Goal: Transaction & Acquisition: Purchase product/service

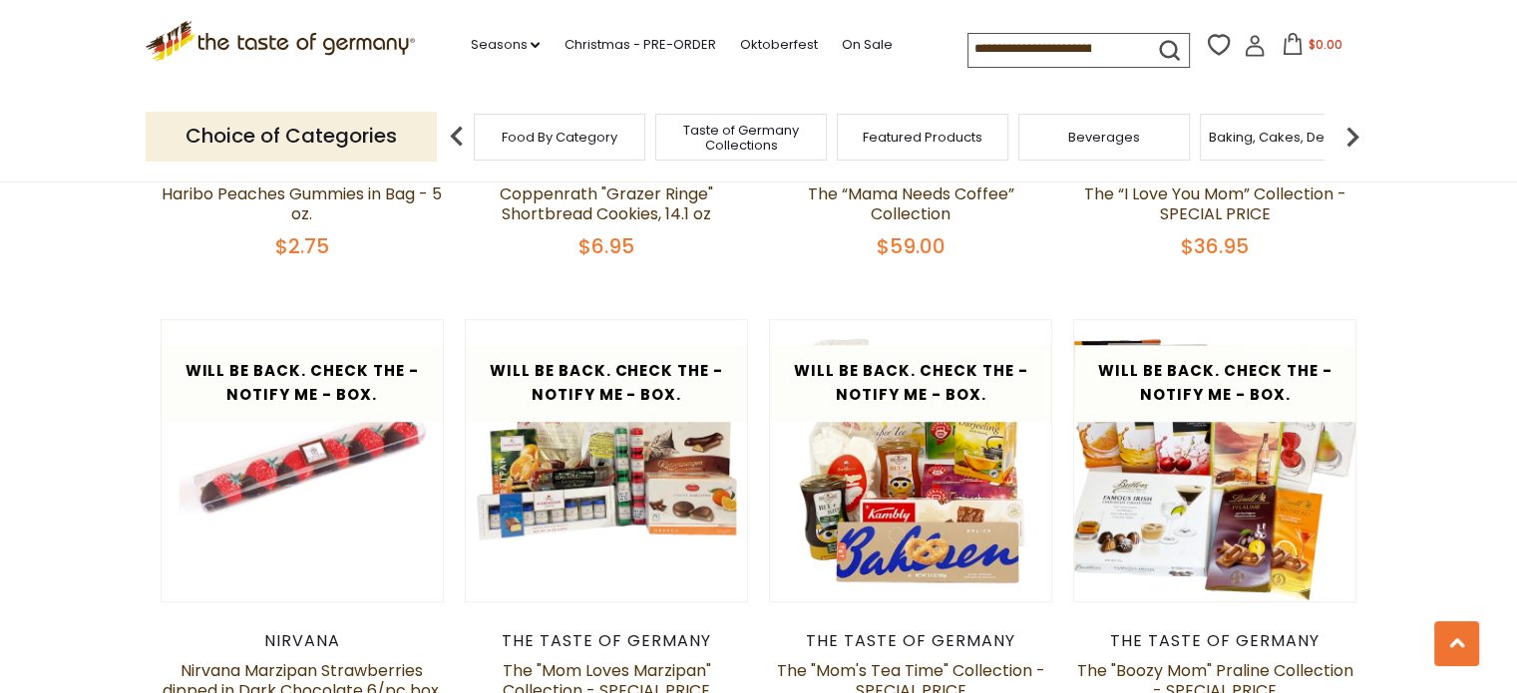
scroll to position [1238, 0]
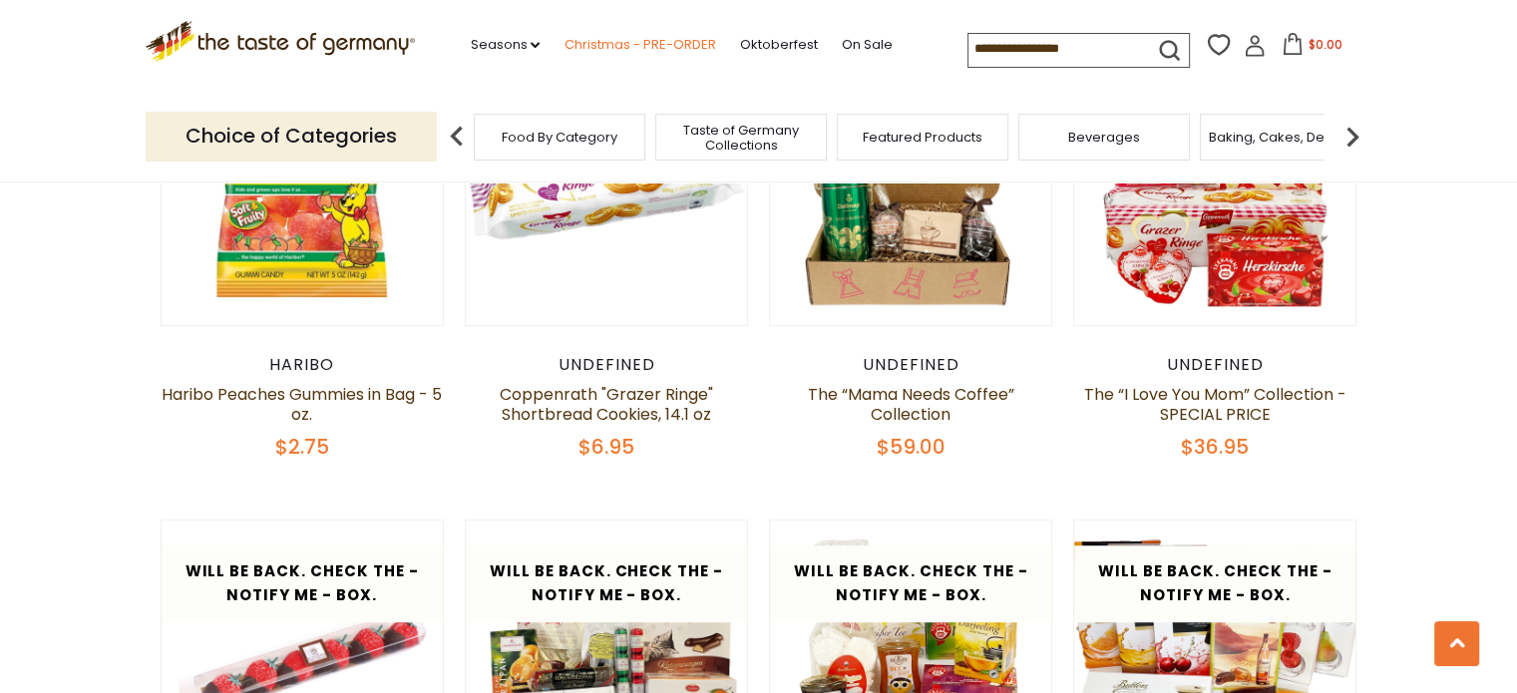
click at [637, 43] on link "Christmas - PRE-ORDER" at bounding box center [640, 45] width 152 height 22
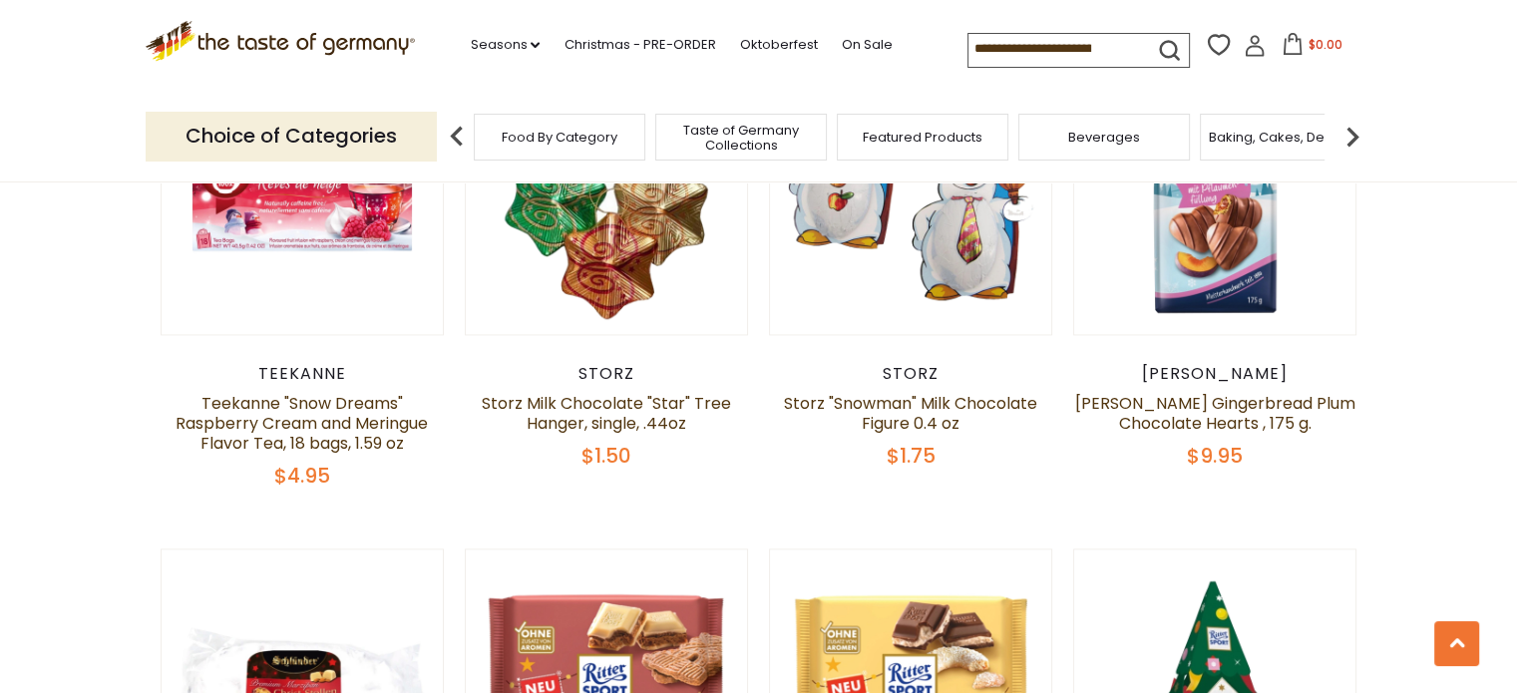
scroll to position [2735, 0]
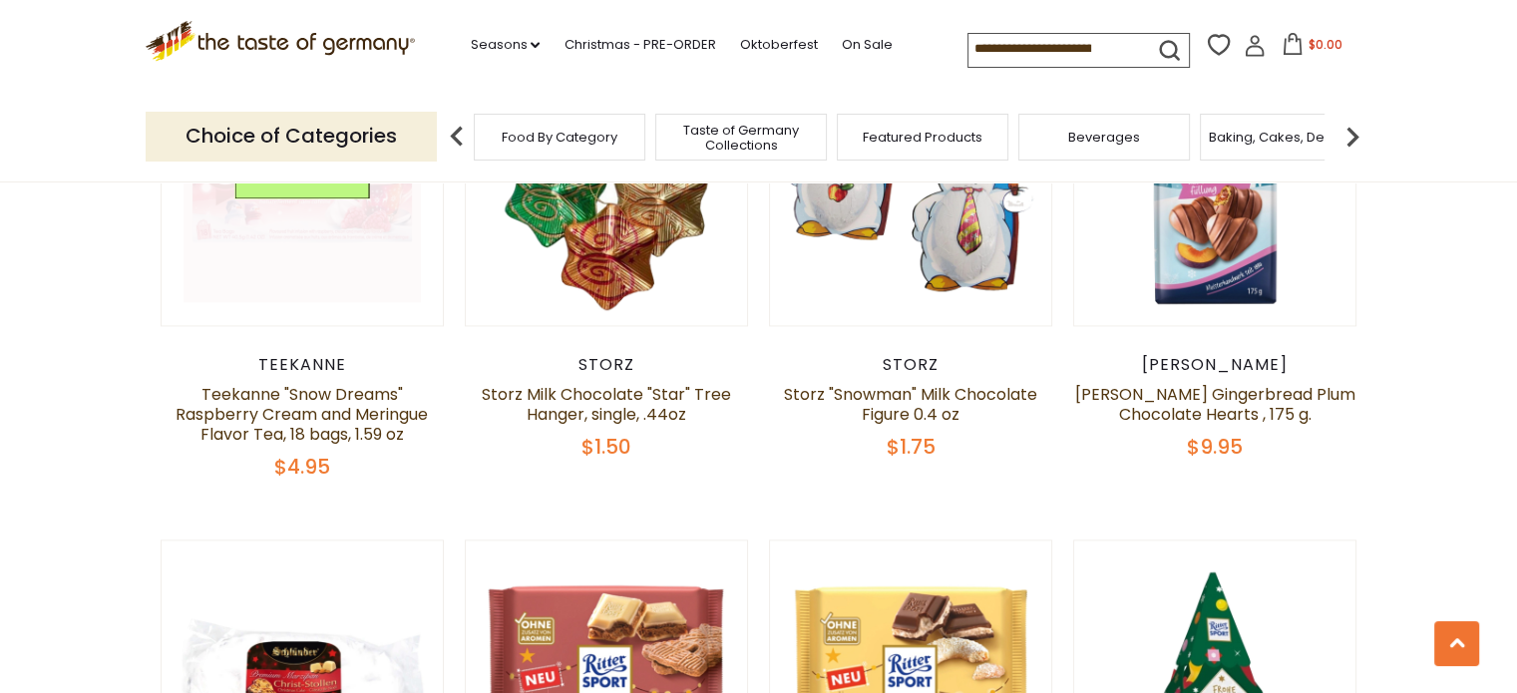
click at [335, 196] on link at bounding box center [302, 184] width 237 height 237
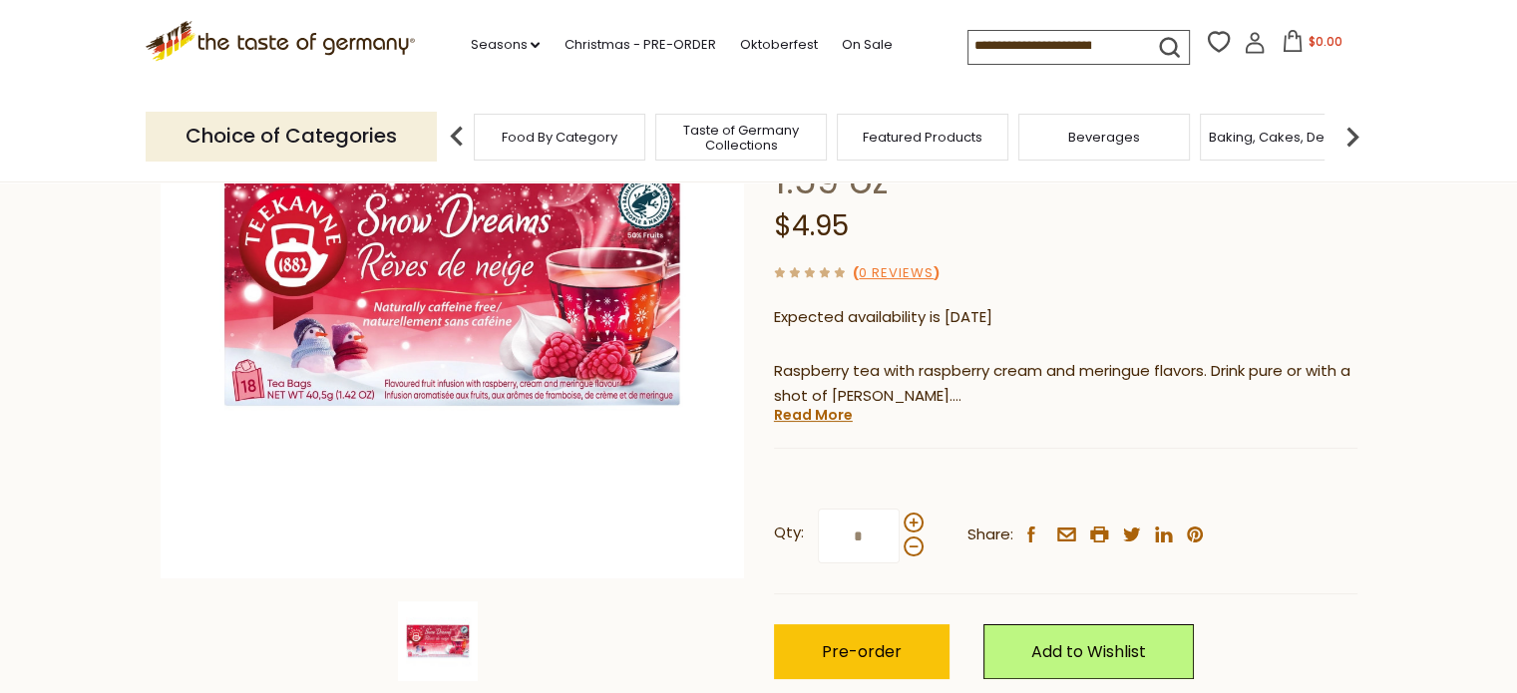
scroll to position [299, 0]
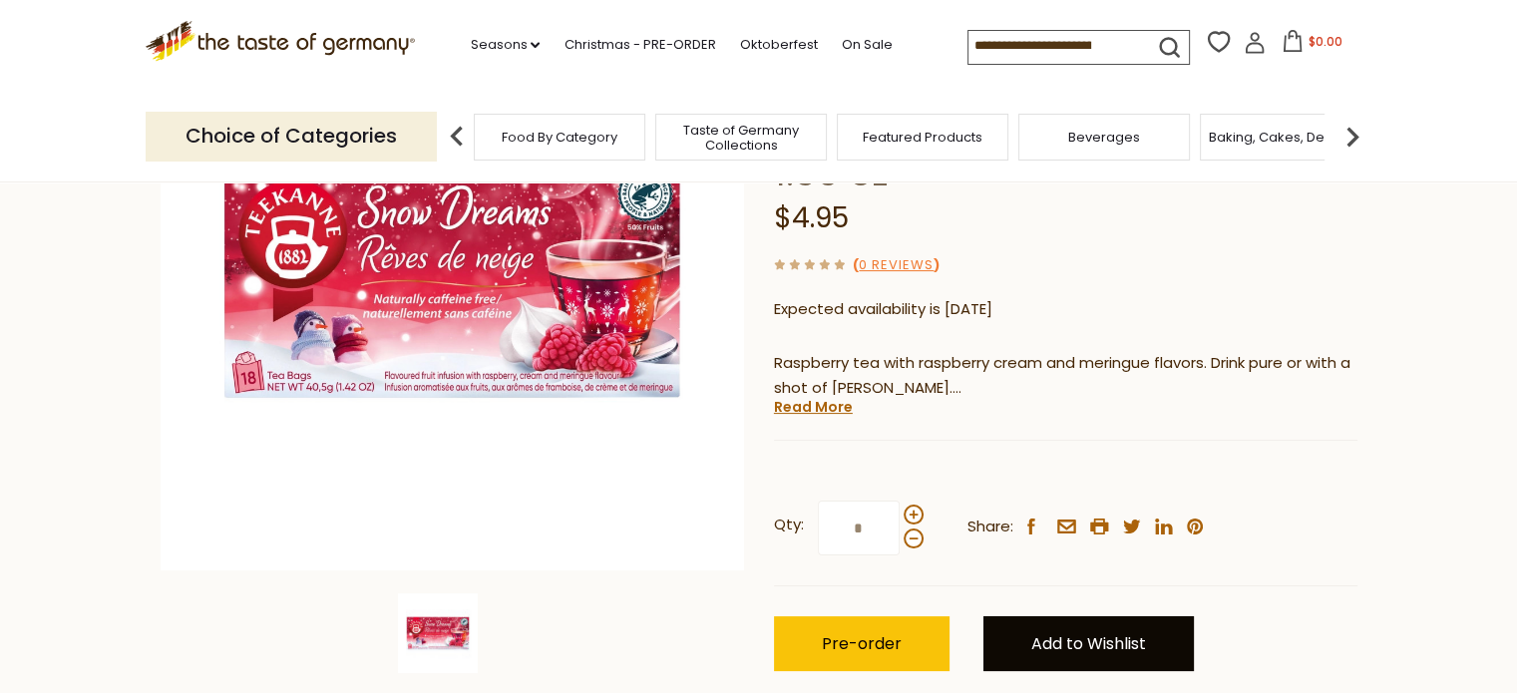
click at [1065, 616] on link "Add to Wishlist" at bounding box center [1089, 643] width 210 height 55
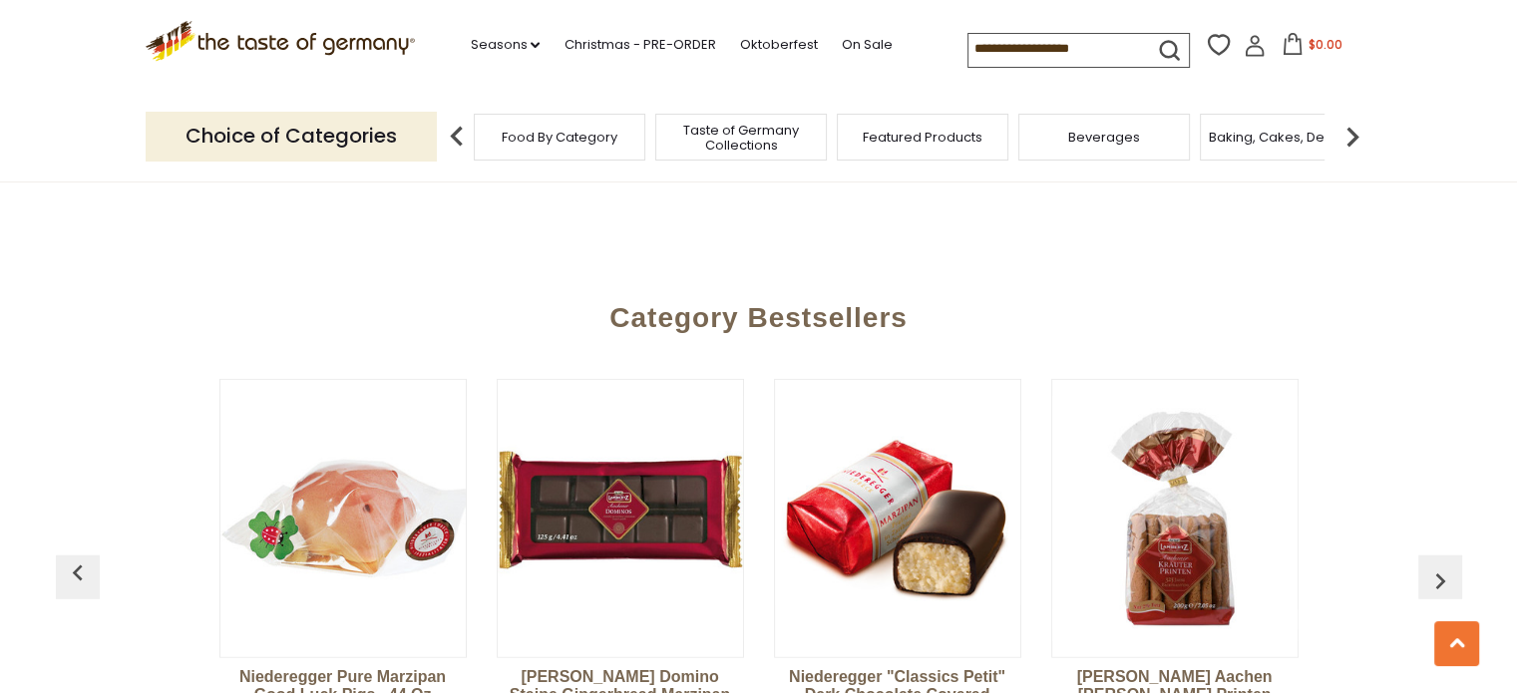
scroll to position [4856, 0]
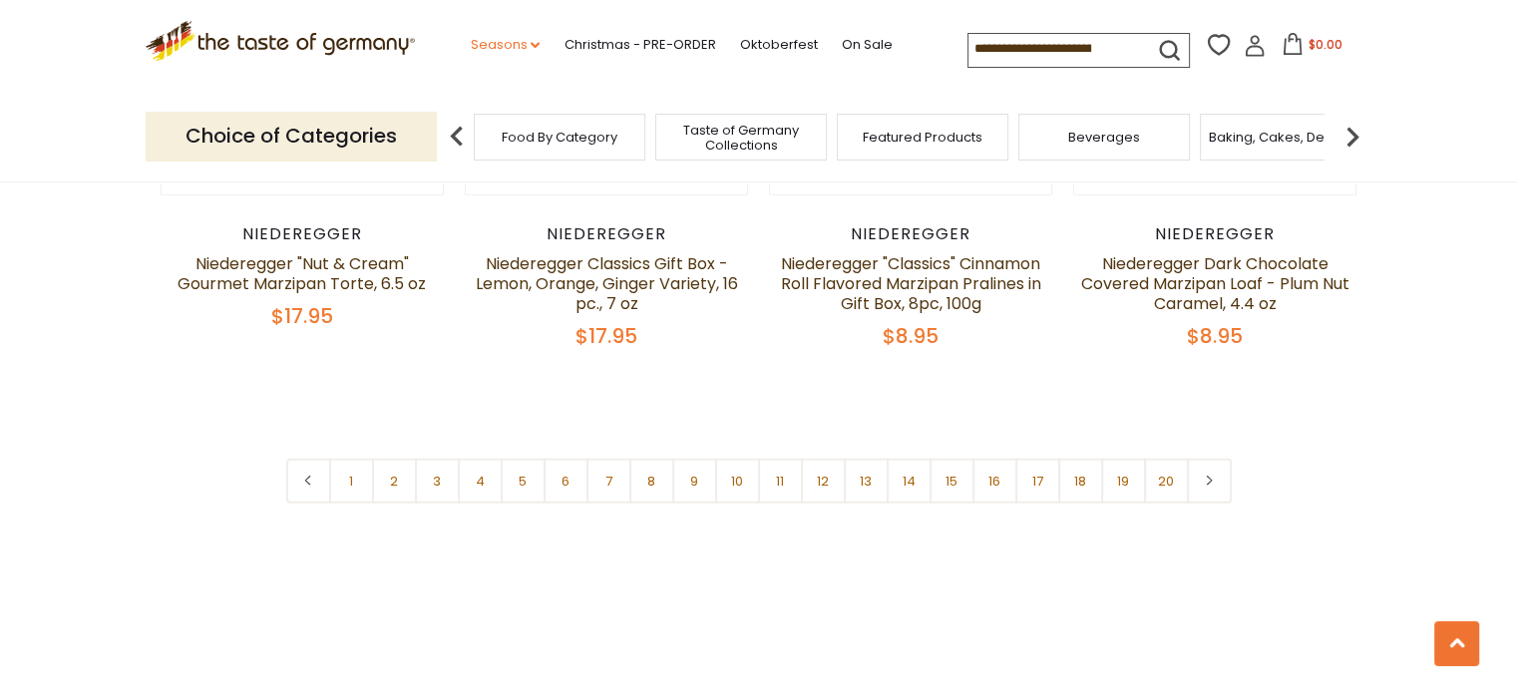
click at [523, 39] on link "Seasons dropdown_arrow" at bounding box center [505, 45] width 70 height 22
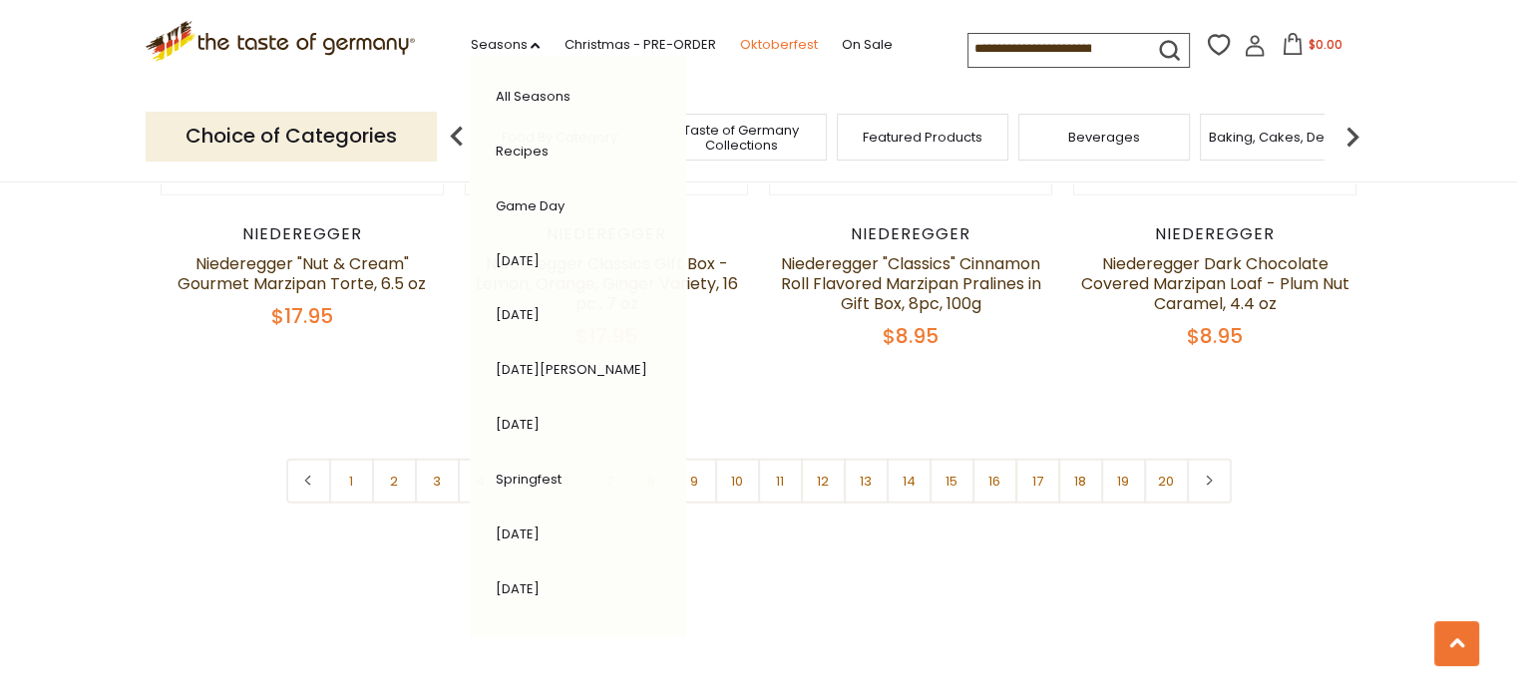
click at [788, 39] on link "Oktoberfest" at bounding box center [778, 45] width 78 height 22
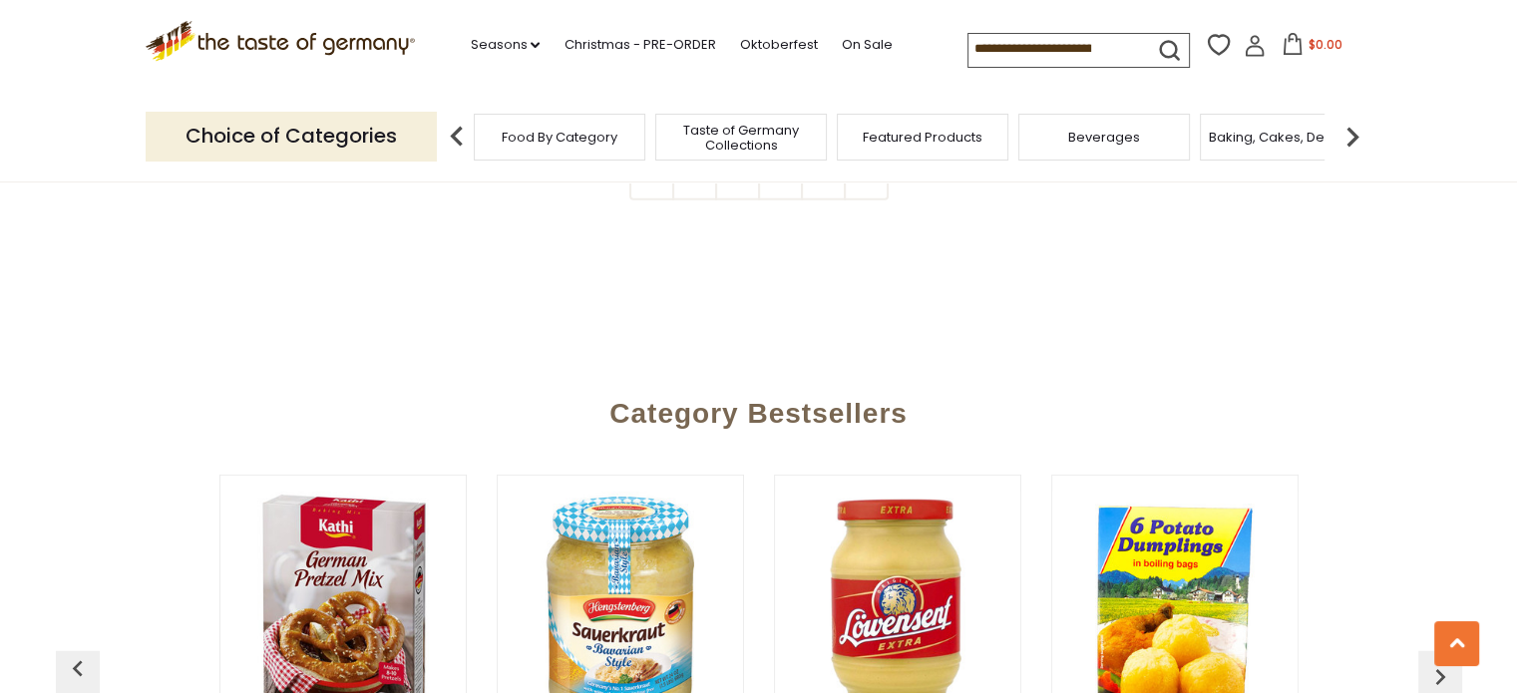
scroll to position [5187, 0]
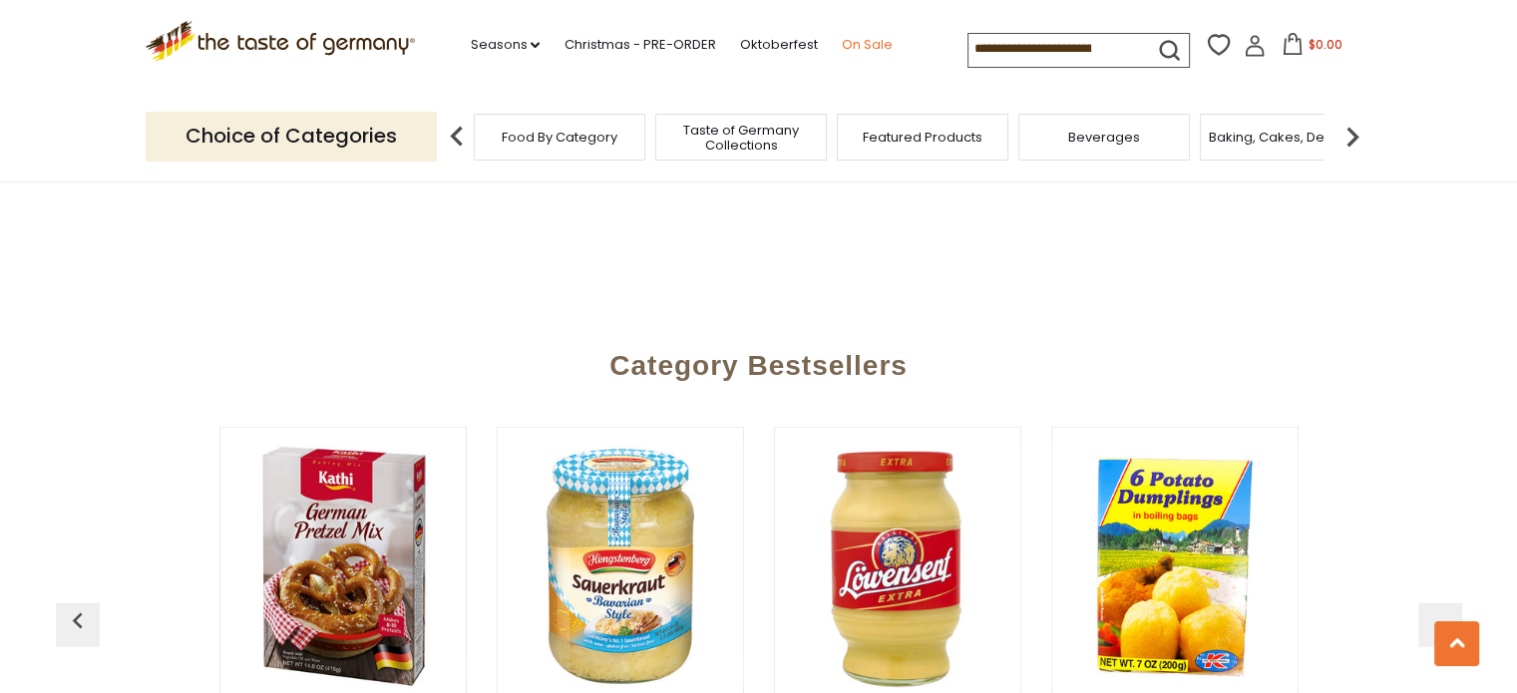
click at [865, 43] on link "On Sale" at bounding box center [866, 45] width 51 height 22
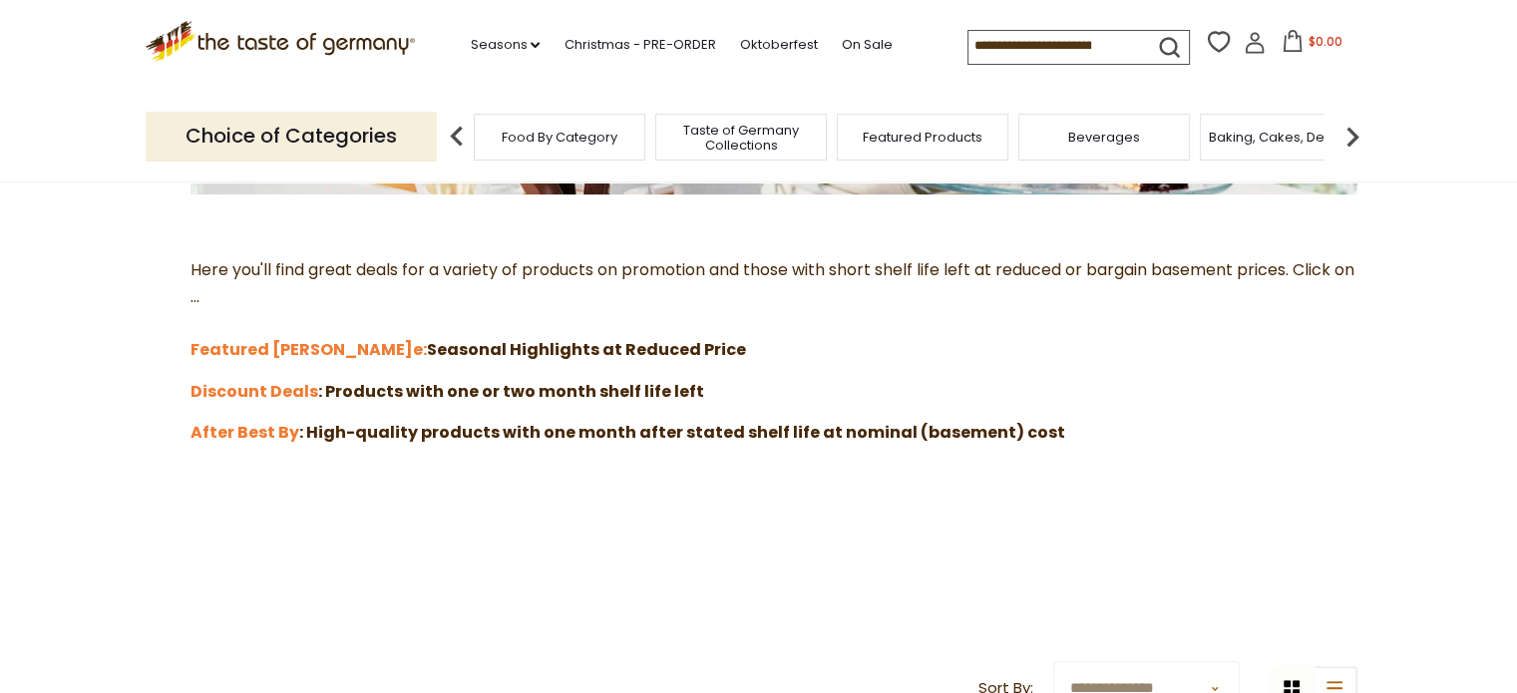
scroll to position [598, 0]
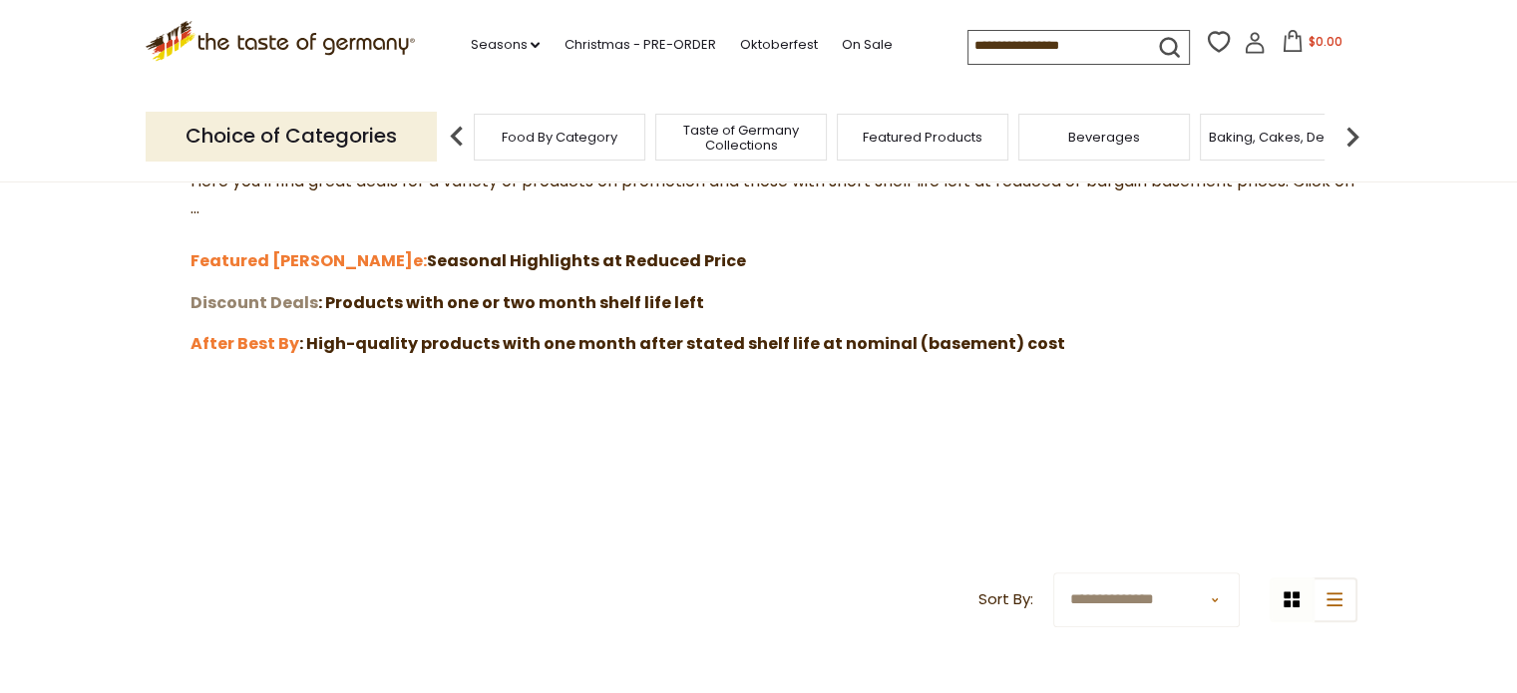
click at [227, 299] on strong "Discount Deals" at bounding box center [255, 302] width 128 height 23
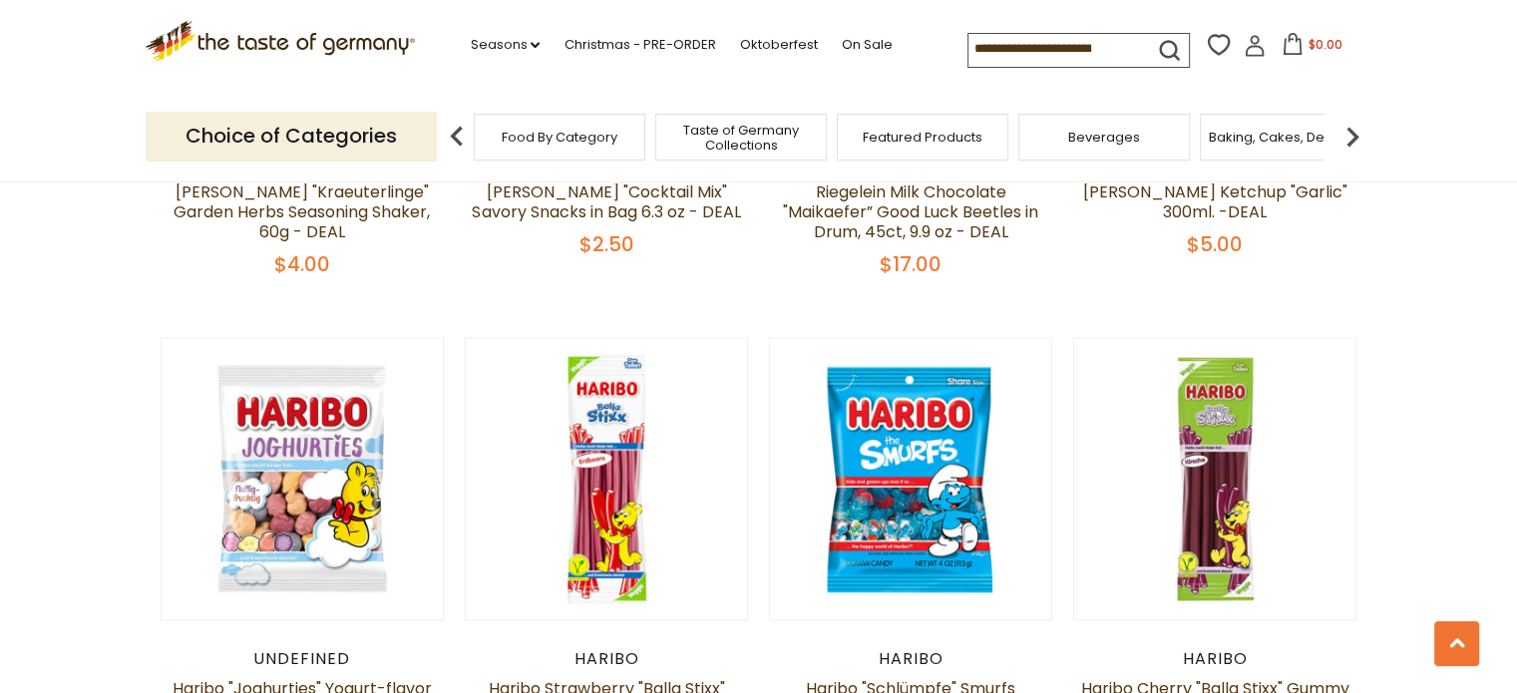
scroll to position [2793, 0]
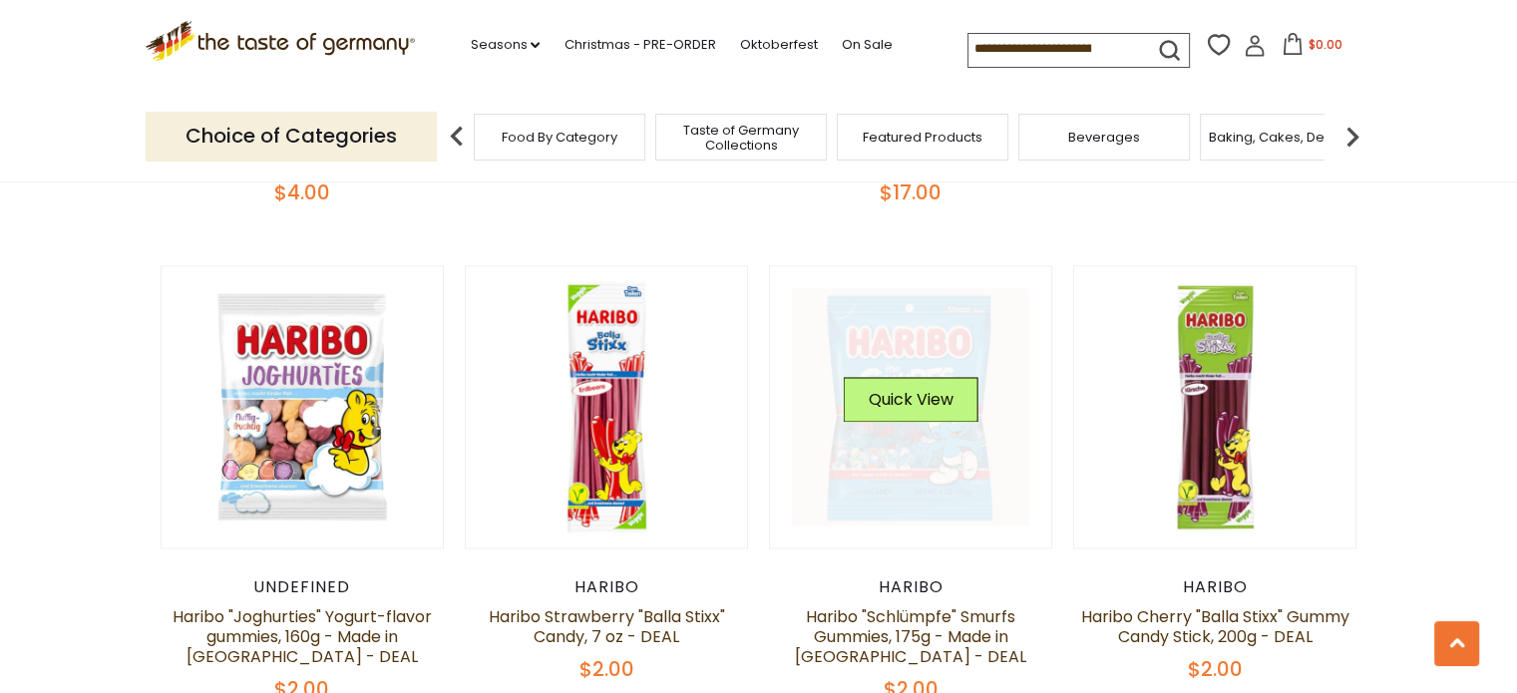
click at [826, 362] on link at bounding box center [910, 406] width 237 height 237
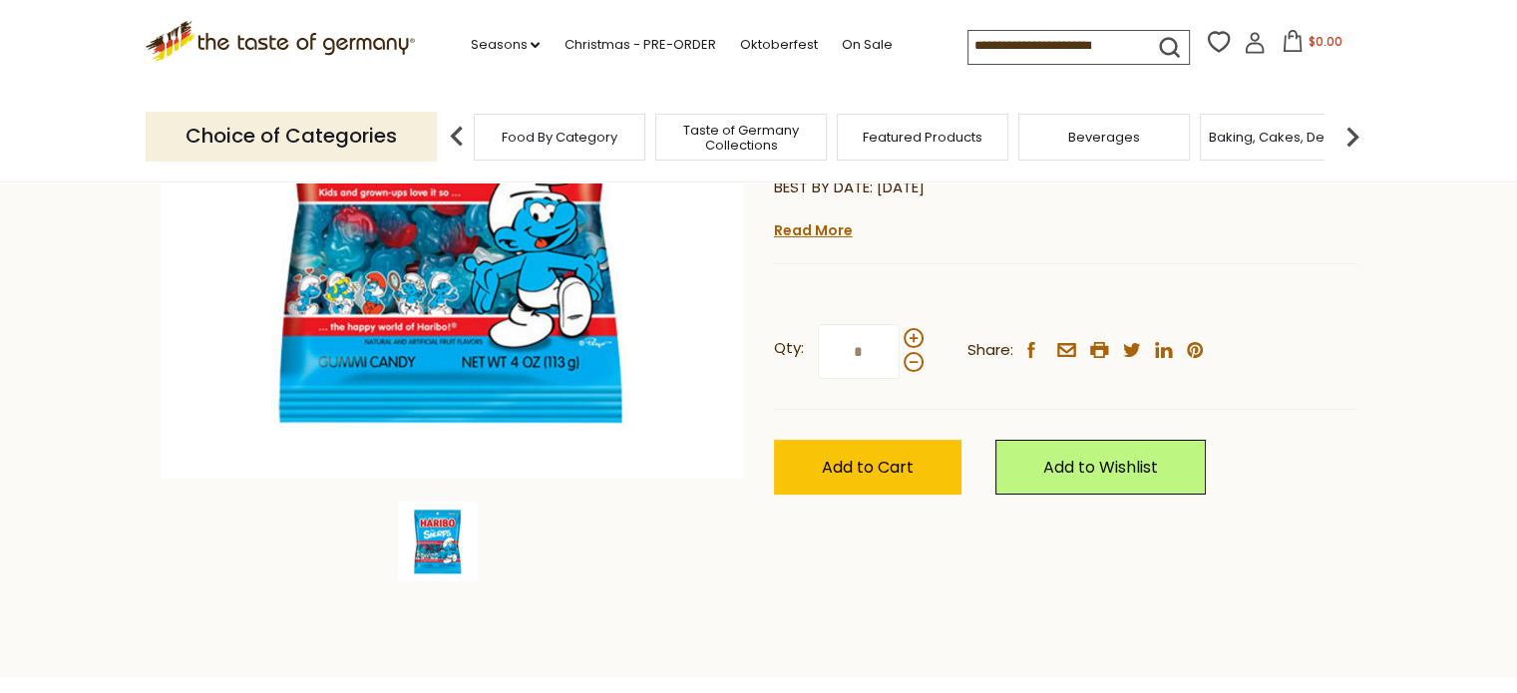
scroll to position [399, 0]
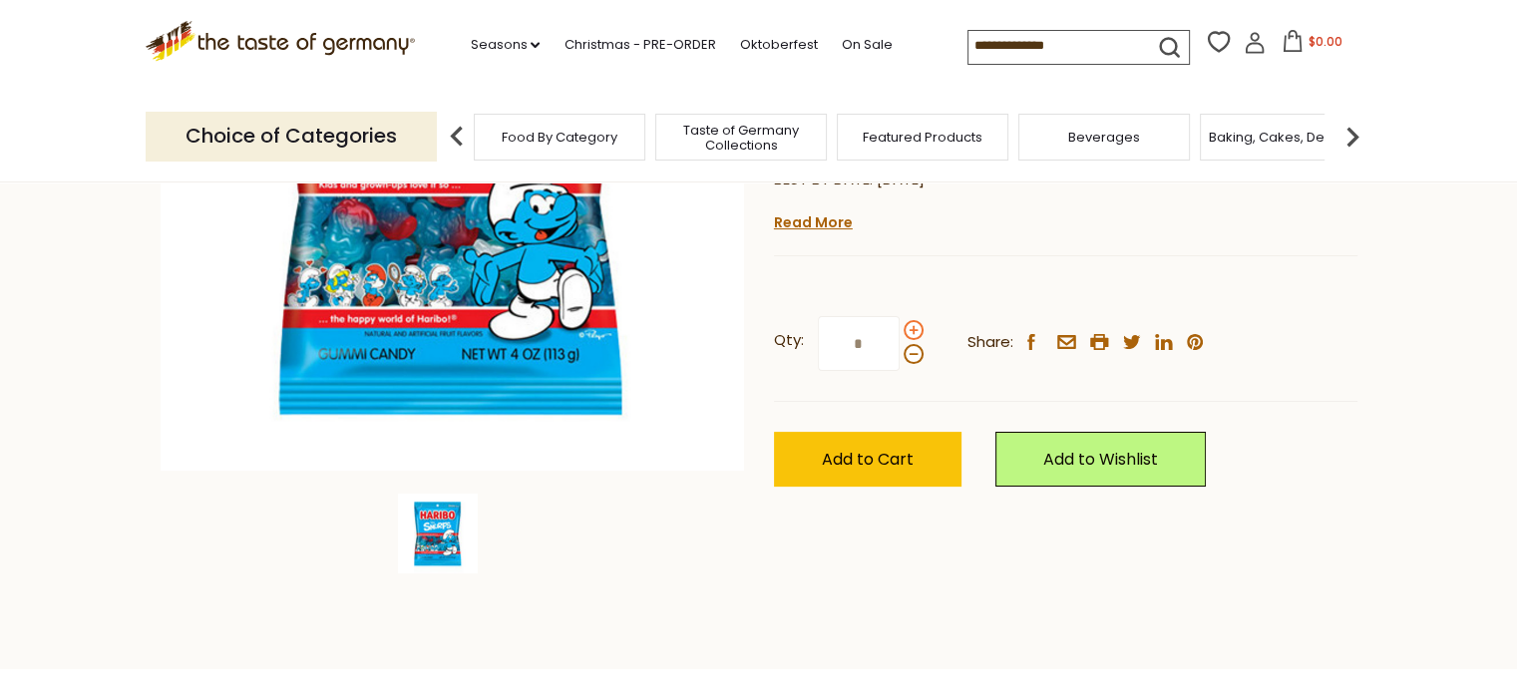
click at [910, 329] on span at bounding box center [914, 330] width 20 height 20
click at [900, 329] on input "*" at bounding box center [859, 343] width 82 height 55
type input "*"
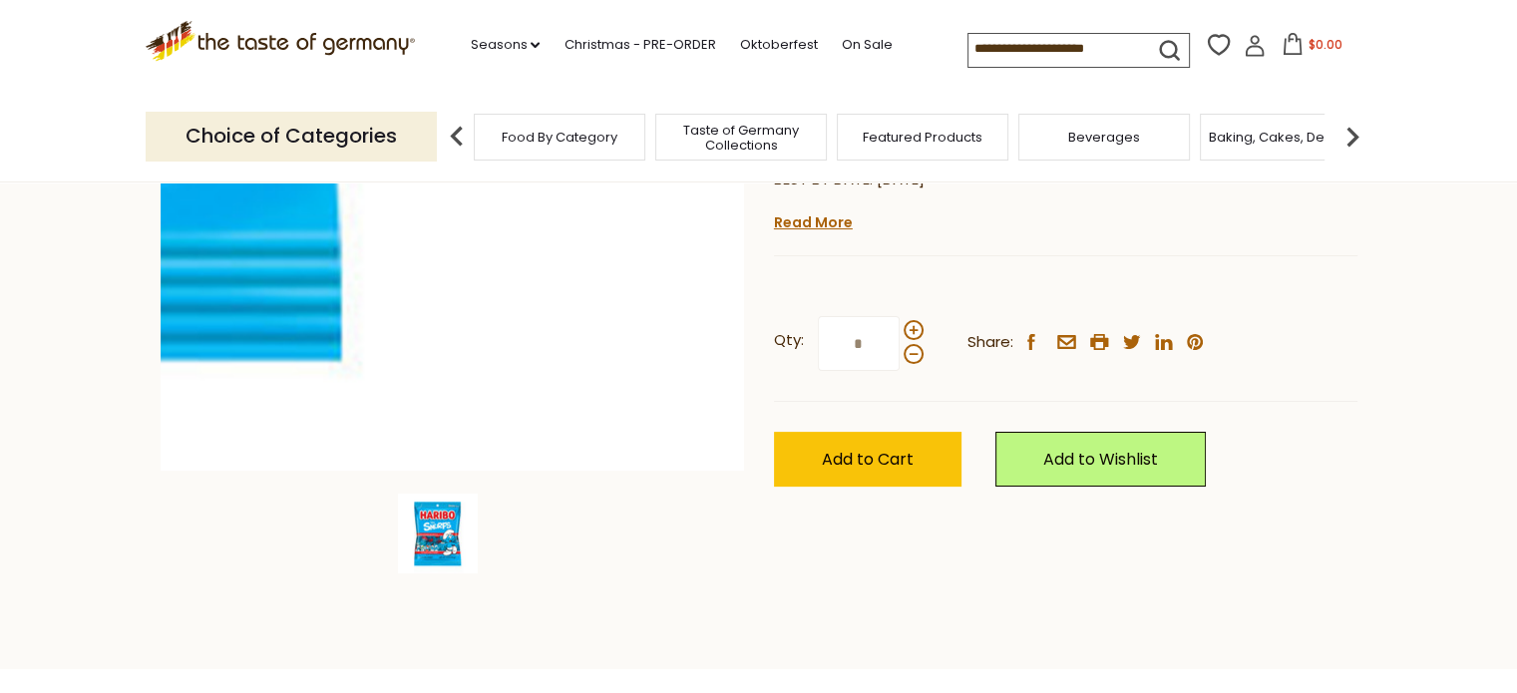
scroll to position [299, 0]
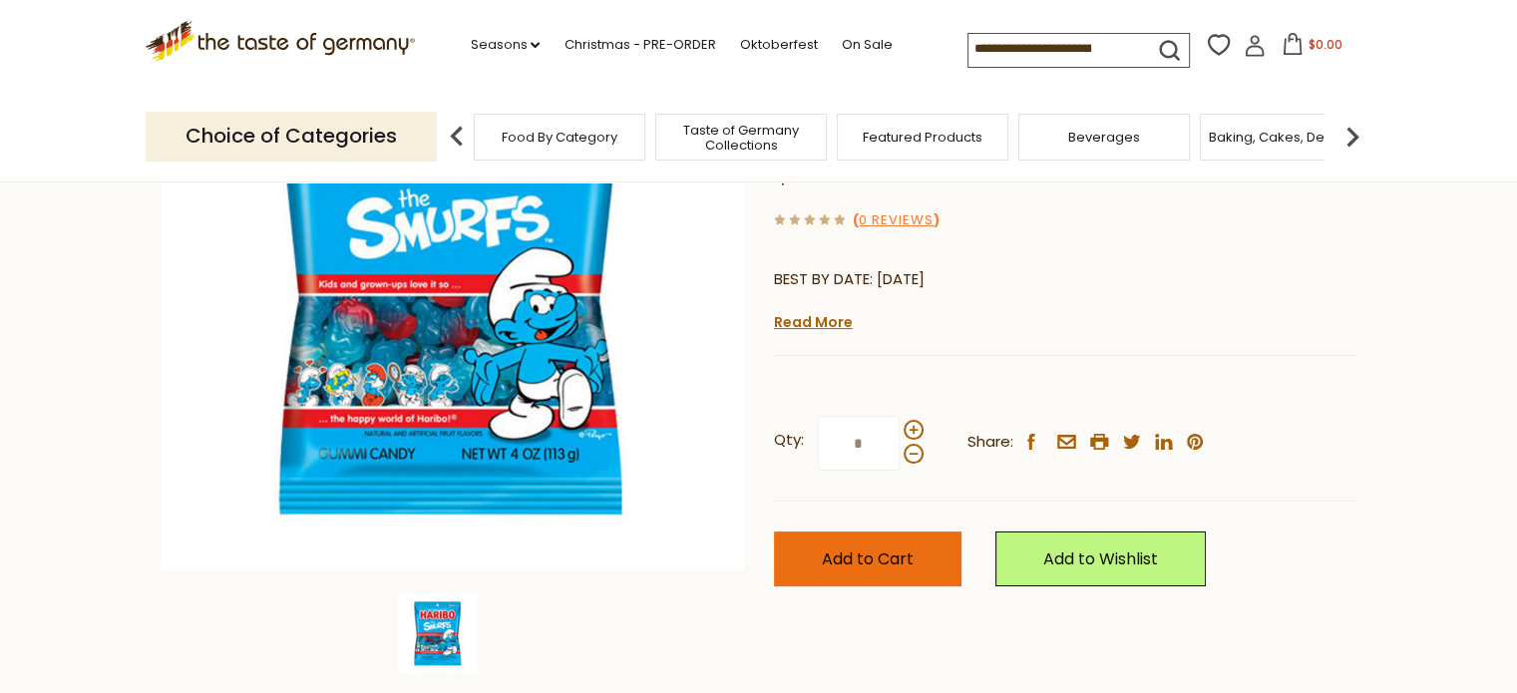
click at [852, 565] on span "Add to Cart" at bounding box center [868, 559] width 92 height 23
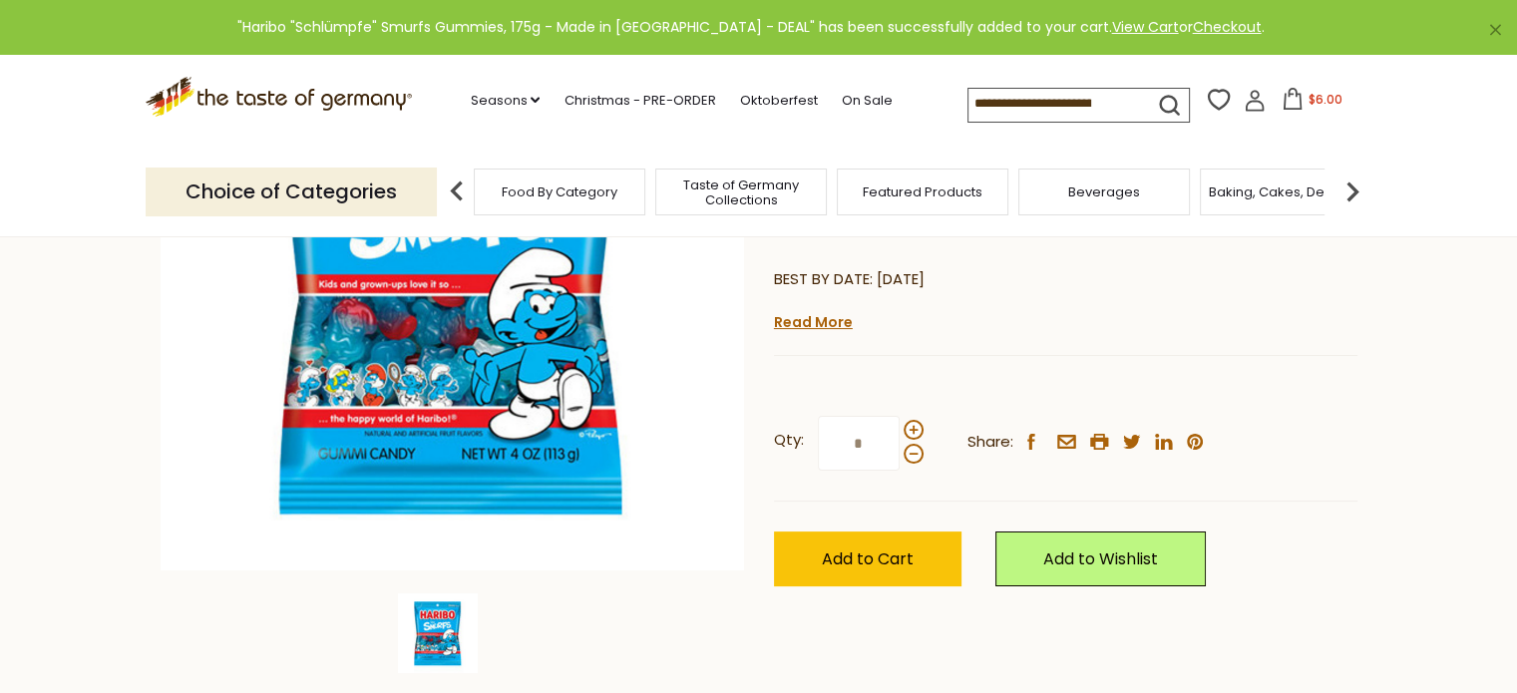
scroll to position [0, 0]
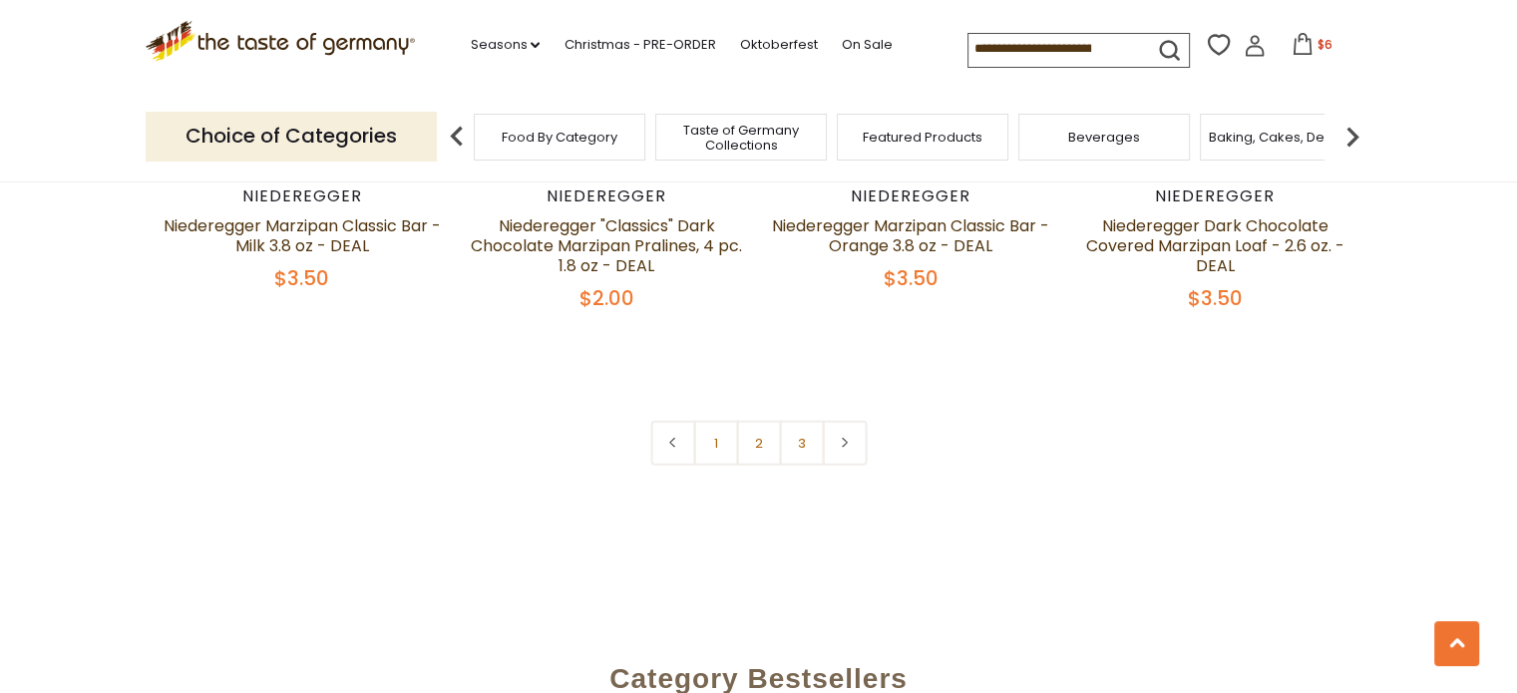
scroll to position [4688, 0]
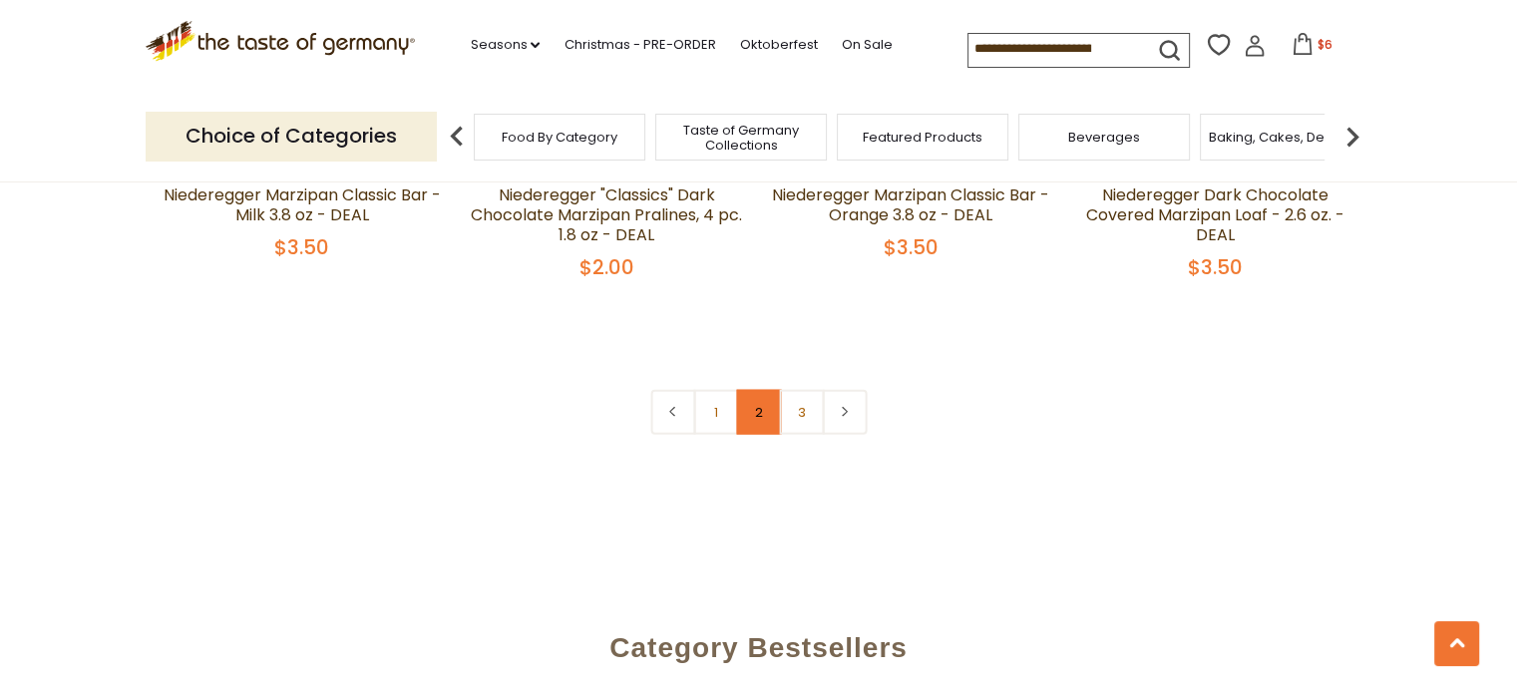
click at [763, 390] on link "2" at bounding box center [758, 412] width 45 height 45
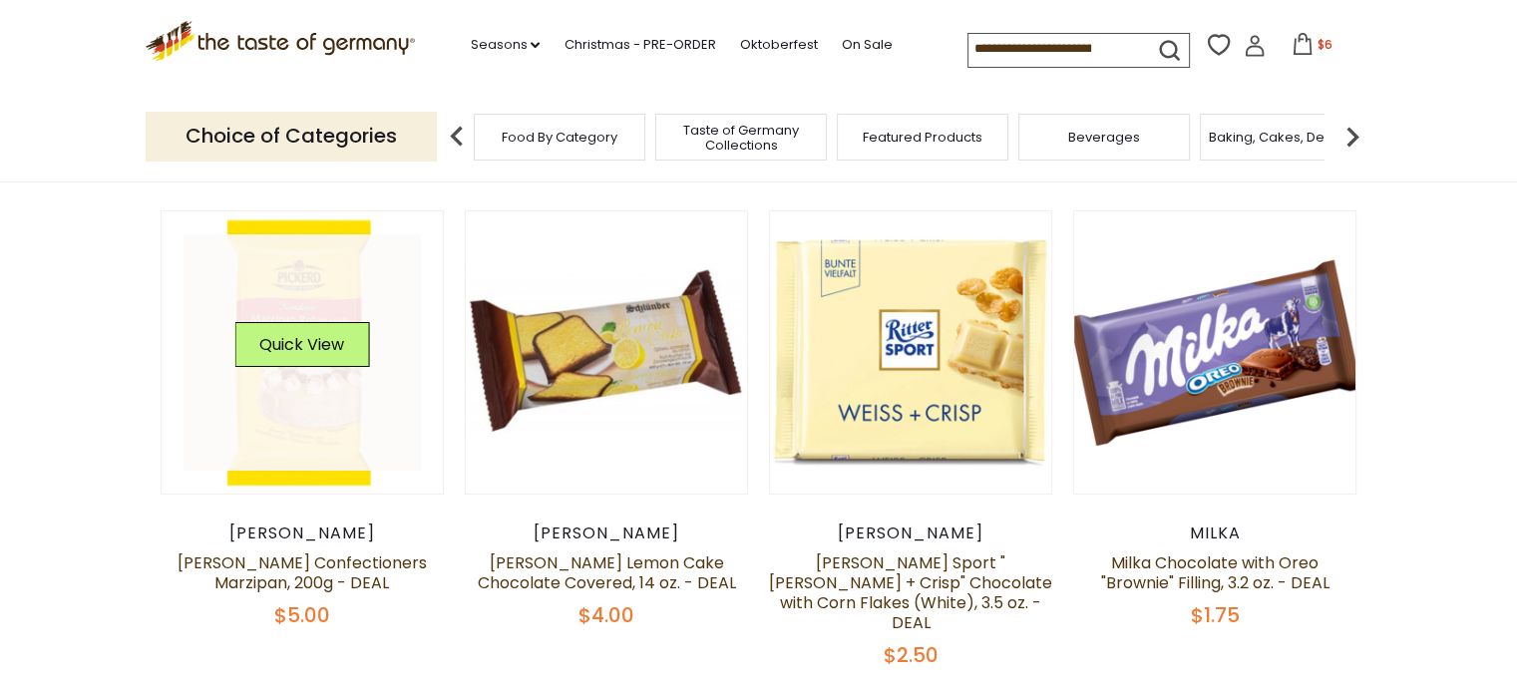
scroll to position [311, 0]
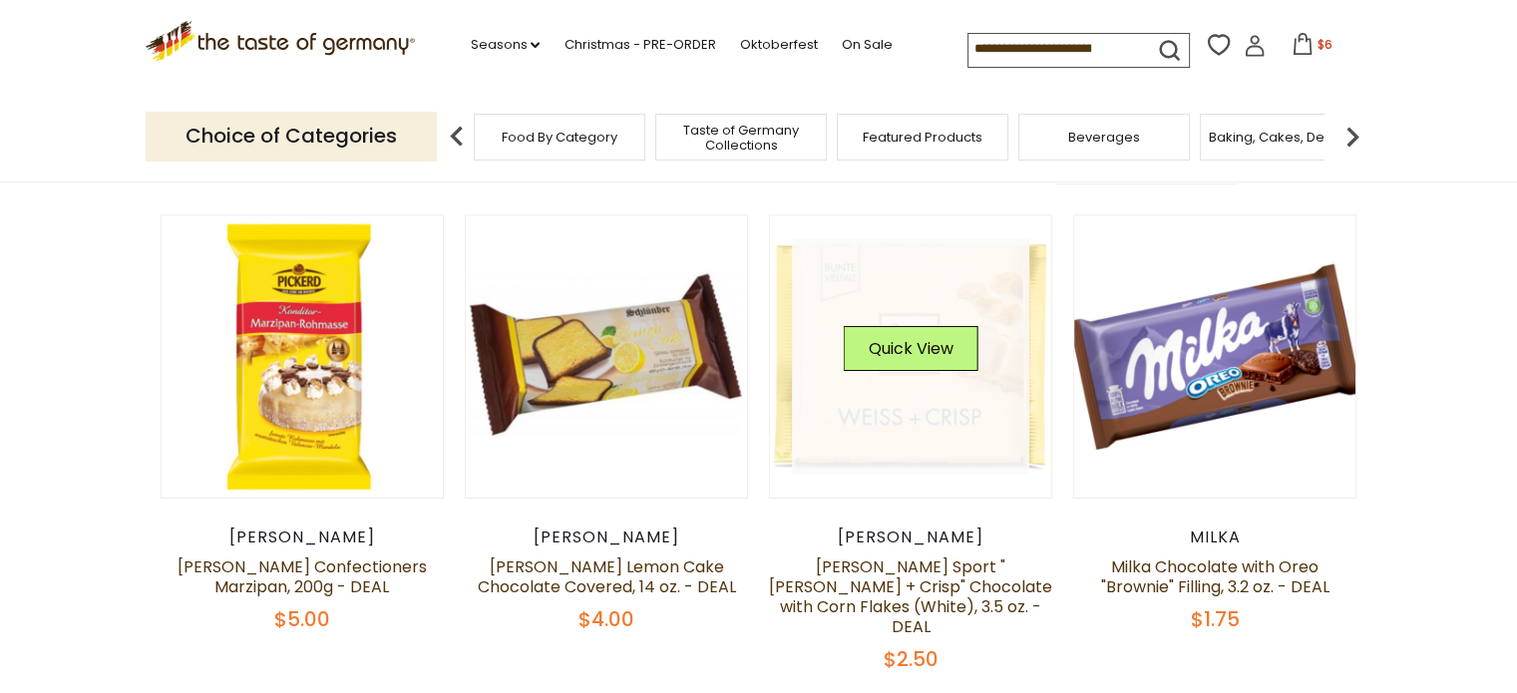
click at [924, 441] on link at bounding box center [910, 356] width 237 height 237
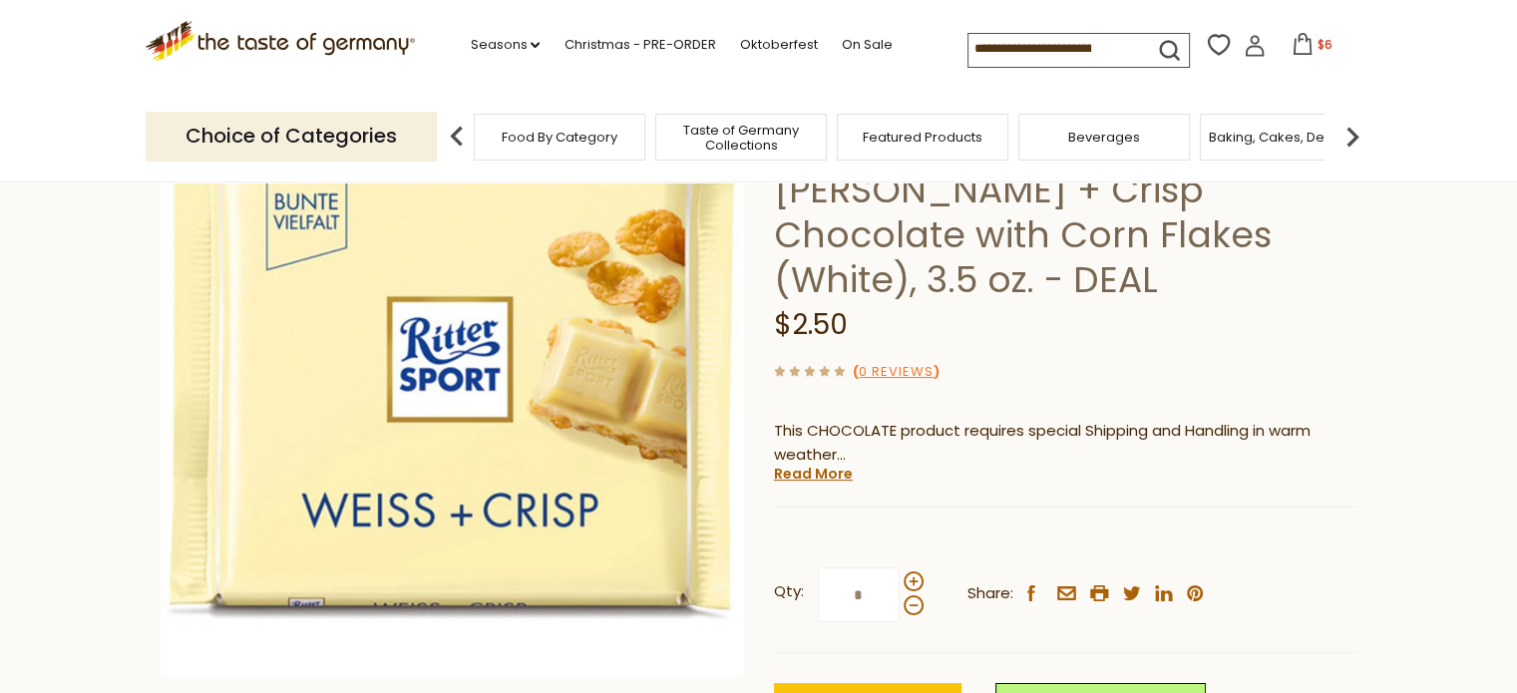
scroll to position [199, 0]
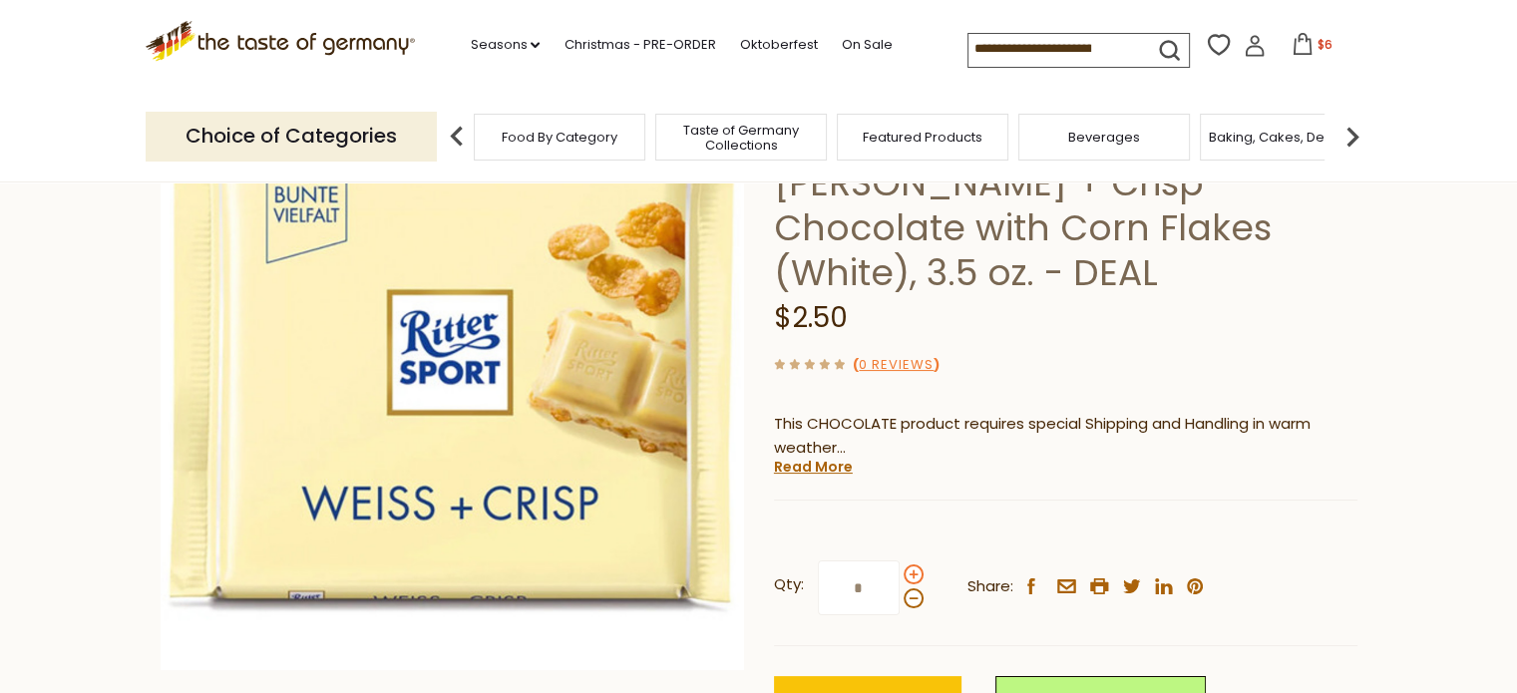
click at [909, 565] on span at bounding box center [914, 575] width 20 height 20
click at [900, 561] on input "*" at bounding box center [859, 588] width 82 height 55
click at [909, 565] on span at bounding box center [914, 575] width 20 height 20
click at [900, 561] on input "*" at bounding box center [859, 588] width 82 height 55
click at [910, 565] on span at bounding box center [914, 575] width 20 height 20
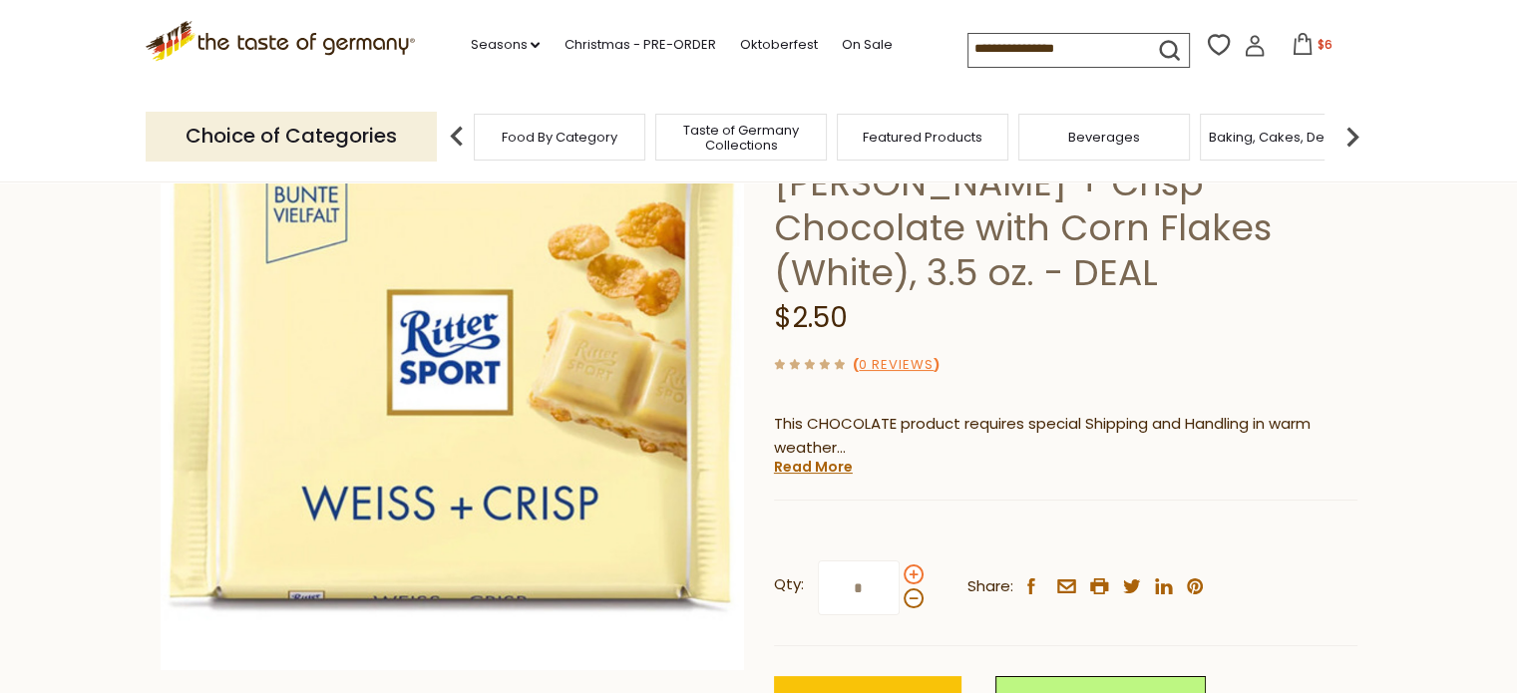
click at [900, 561] on input "*" at bounding box center [859, 588] width 82 height 55
click at [912, 589] on span at bounding box center [914, 599] width 20 height 20
click at [900, 563] on input "*" at bounding box center [859, 588] width 82 height 55
click at [912, 589] on span at bounding box center [914, 599] width 20 height 20
click at [900, 562] on input "*" at bounding box center [859, 588] width 82 height 55
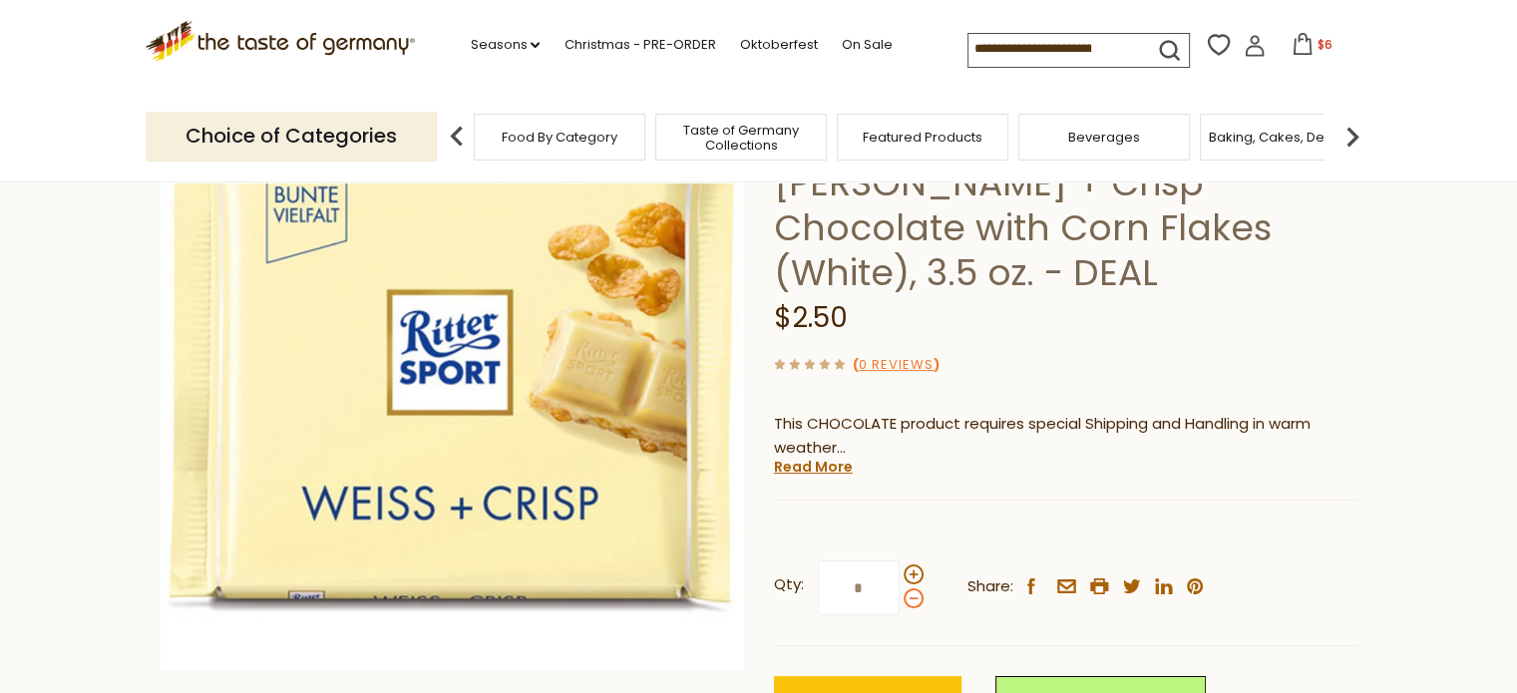
click at [912, 589] on span at bounding box center [914, 599] width 20 height 20
click at [900, 561] on input "*" at bounding box center [859, 588] width 82 height 55
click at [914, 565] on span at bounding box center [914, 575] width 20 height 20
click at [900, 561] on input "*" at bounding box center [859, 588] width 82 height 55
click at [914, 565] on span at bounding box center [914, 575] width 20 height 20
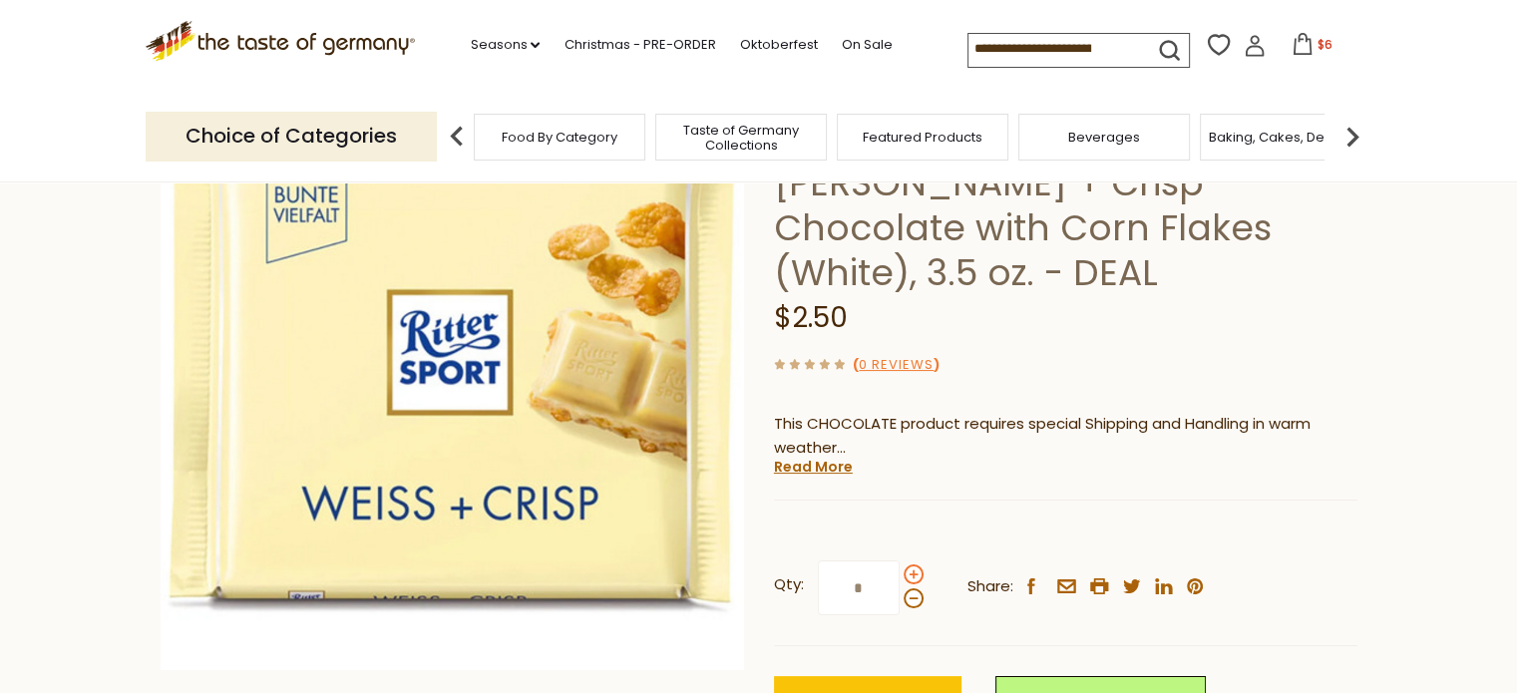
click at [900, 561] on input "*" at bounding box center [859, 588] width 82 height 55
click at [913, 589] on span at bounding box center [914, 599] width 20 height 20
click at [900, 561] on input "*" at bounding box center [859, 588] width 82 height 55
type input "*"
click at [888, 692] on span "Add to Cart" at bounding box center [868, 703] width 92 height 23
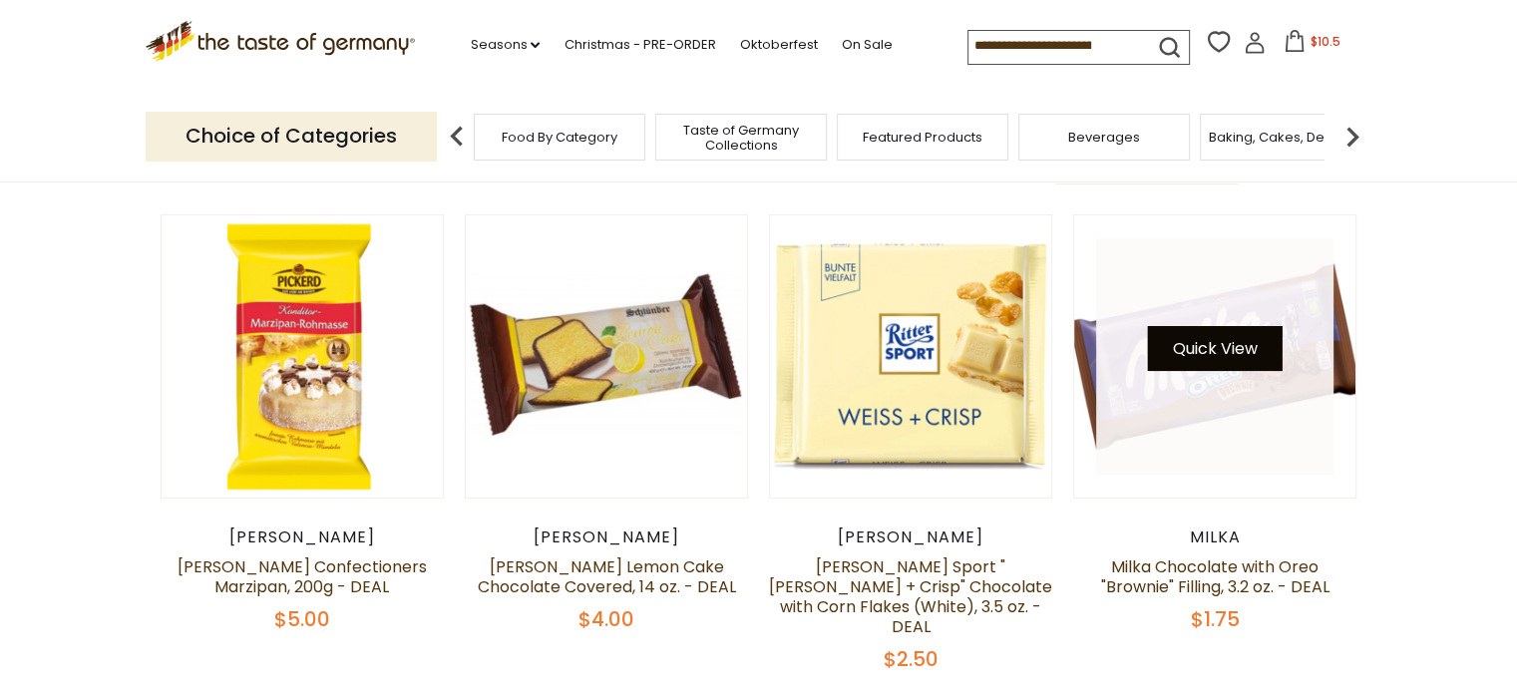
click at [1217, 362] on button "Quick View" at bounding box center [1215, 348] width 135 height 45
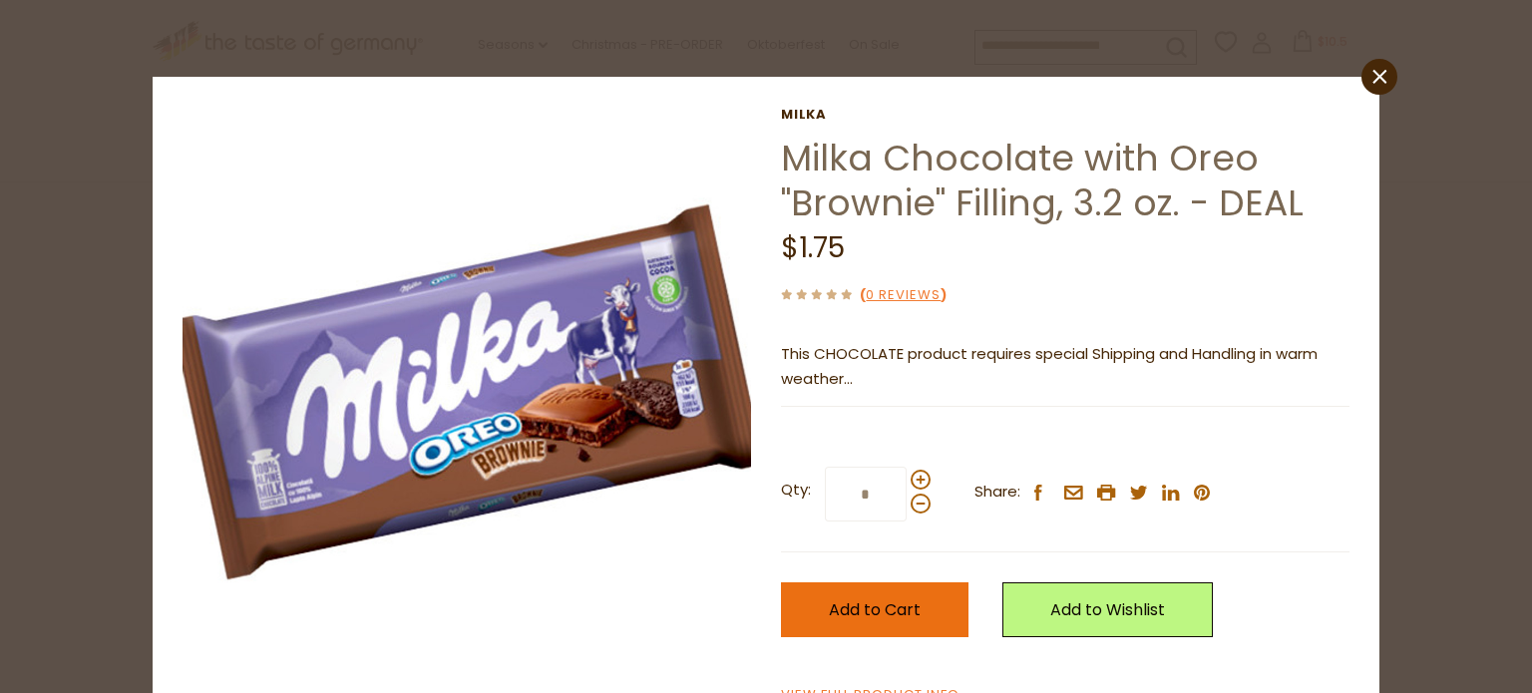
click at [957, 593] on button "Add to Cart" at bounding box center [875, 610] width 188 height 55
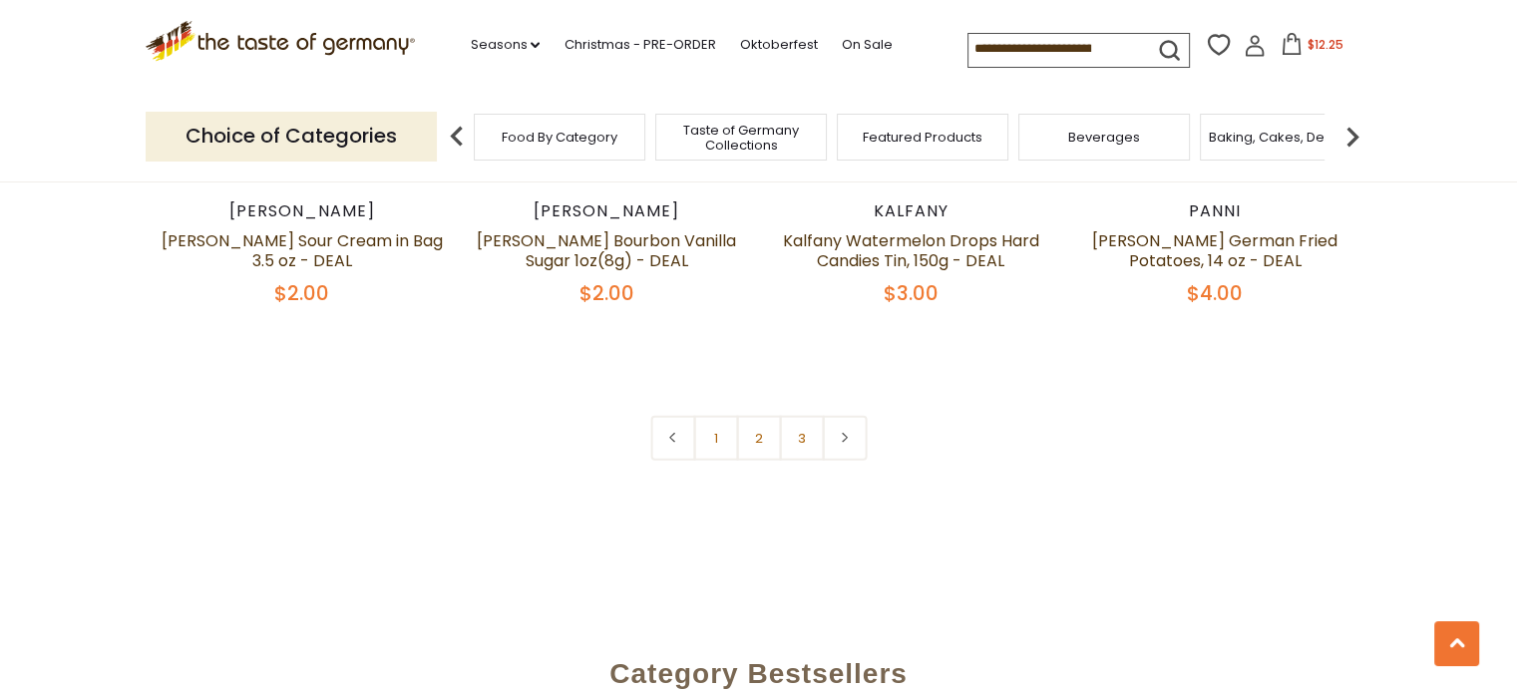
scroll to position [4700, 0]
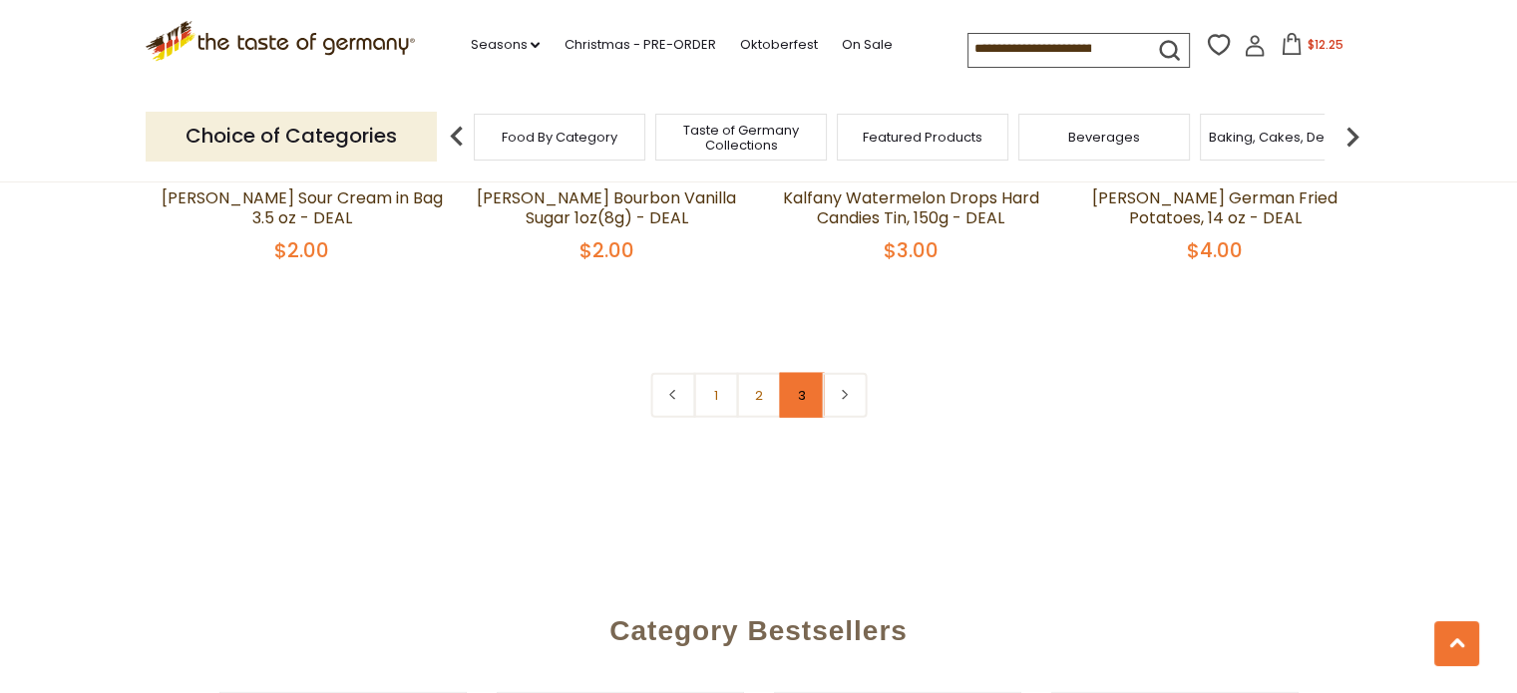
click at [806, 373] on link "3" at bounding box center [801, 395] width 45 height 45
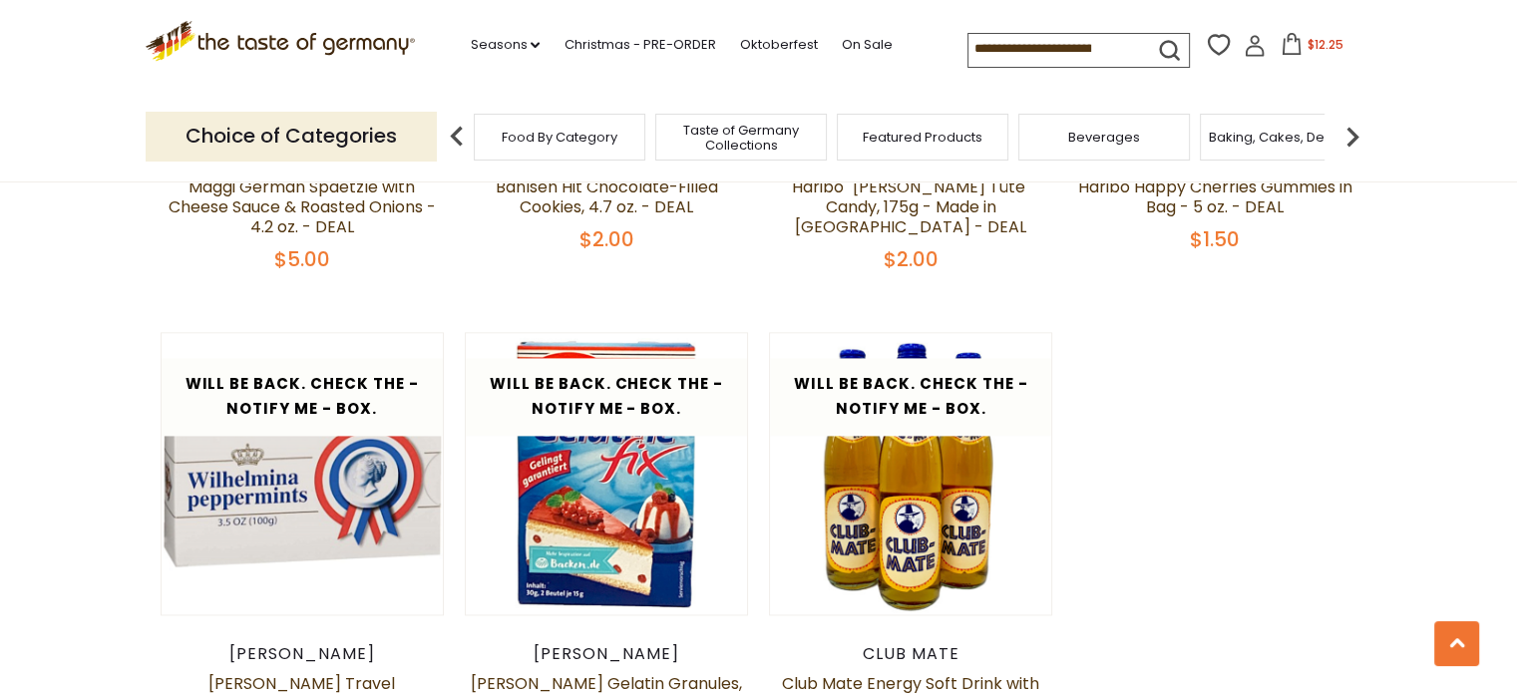
scroll to position [2705, 0]
